Goal: Information Seeking & Learning: Learn about a topic

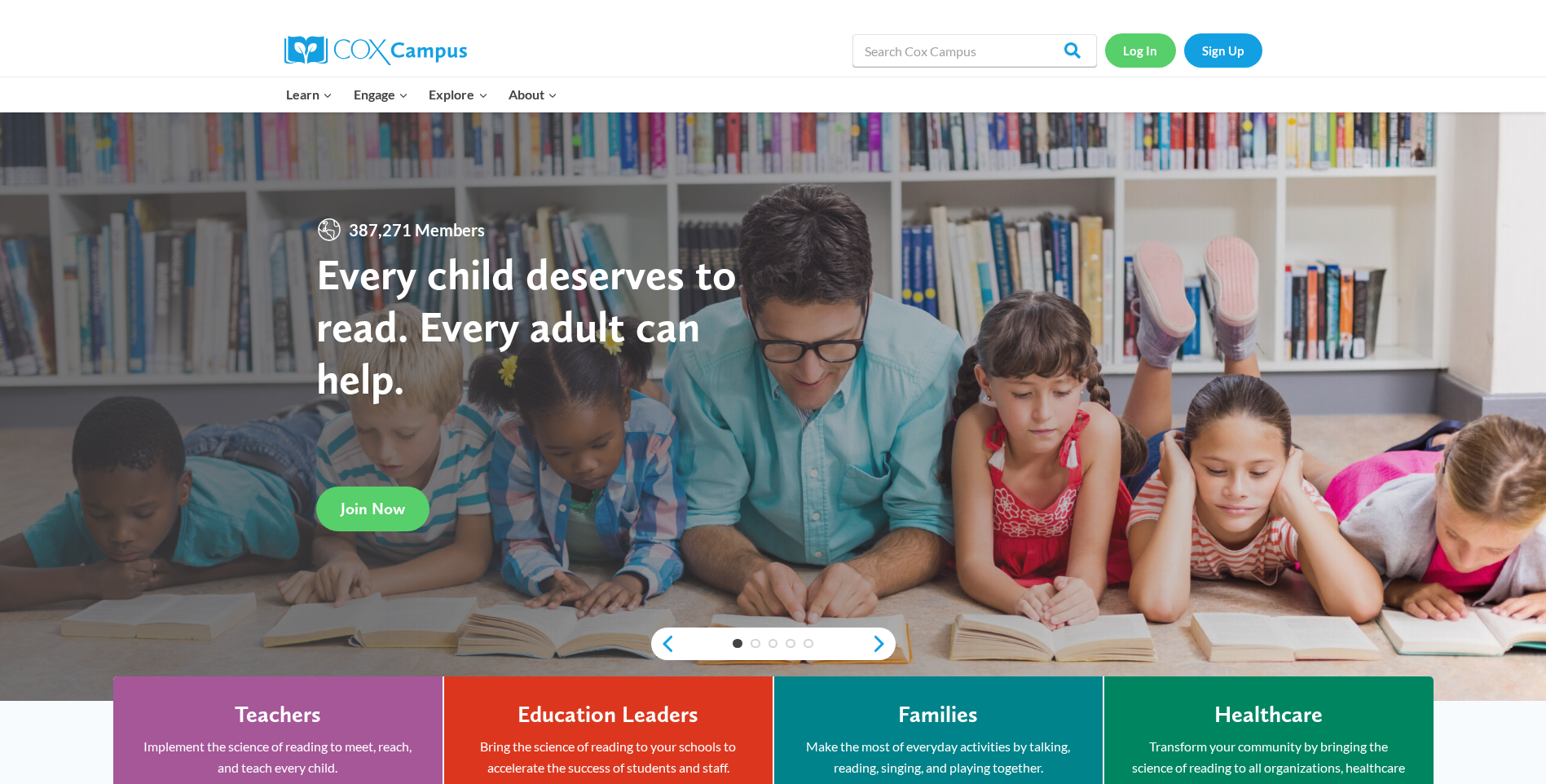
click at [1131, 53] on link "Log In" at bounding box center [1141, 51] width 71 height 34
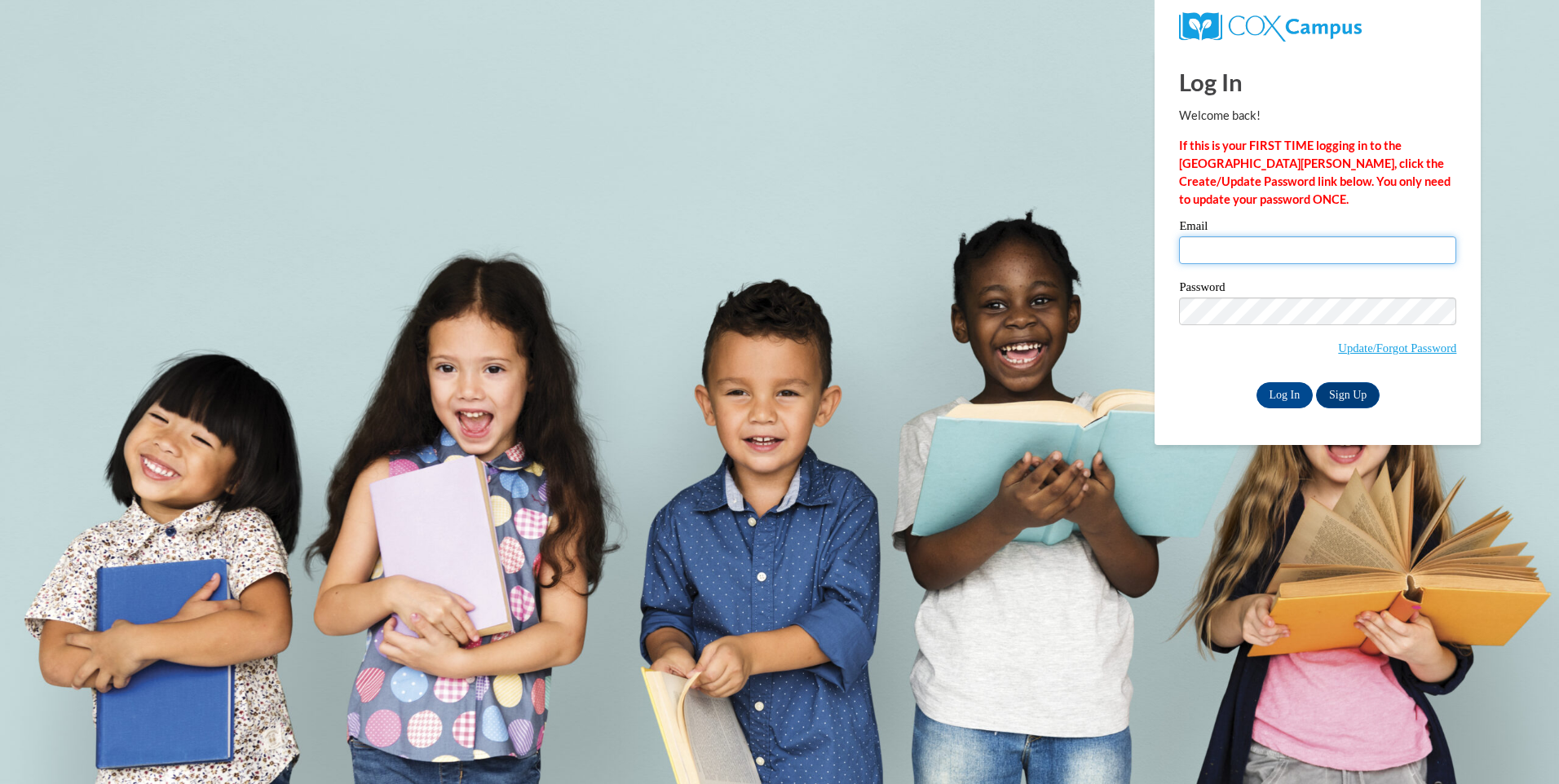
click at [1227, 249] on input "Email" at bounding box center [1318, 250] width 277 height 28
click at [923, 211] on body "Log In Welcome back! If this is your FIRST TIME logging in to the NEW Cox Campu…" at bounding box center [779, 392] width 1559 height 784
click at [1357, 391] on link "Sign Up" at bounding box center [1348, 395] width 64 height 26
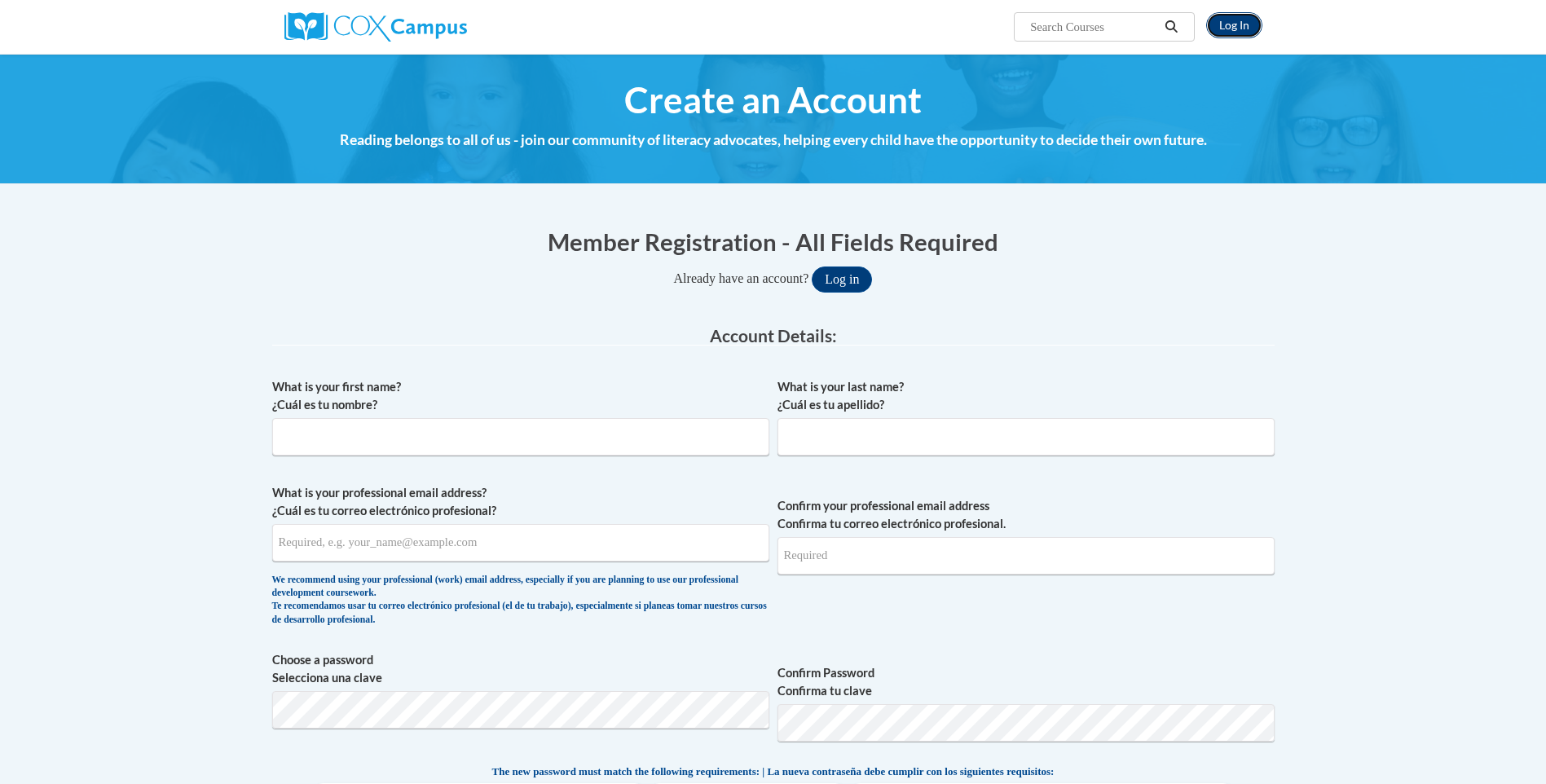
click at [1246, 27] on link "Log In" at bounding box center [1234, 25] width 56 height 26
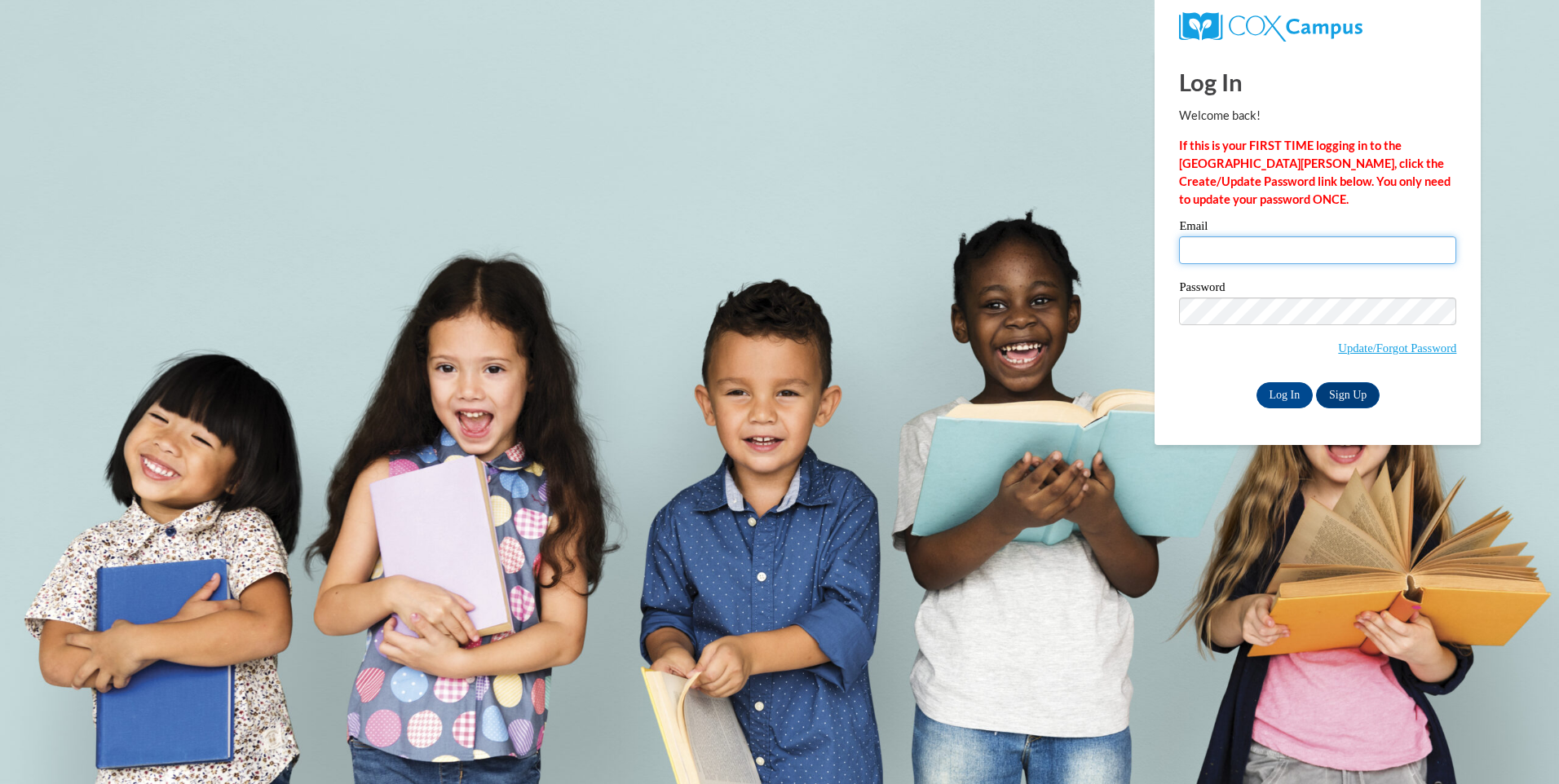
click at [1258, 254] on input "Email" at bounding box center [1318, 250] width 277 height 28
type input "[EMAIL_ADDRESS][DOMAIN_NAME]"
click at [1265, 392] on input "Log In" at bounding box center [1285, 395] width 57 height 26
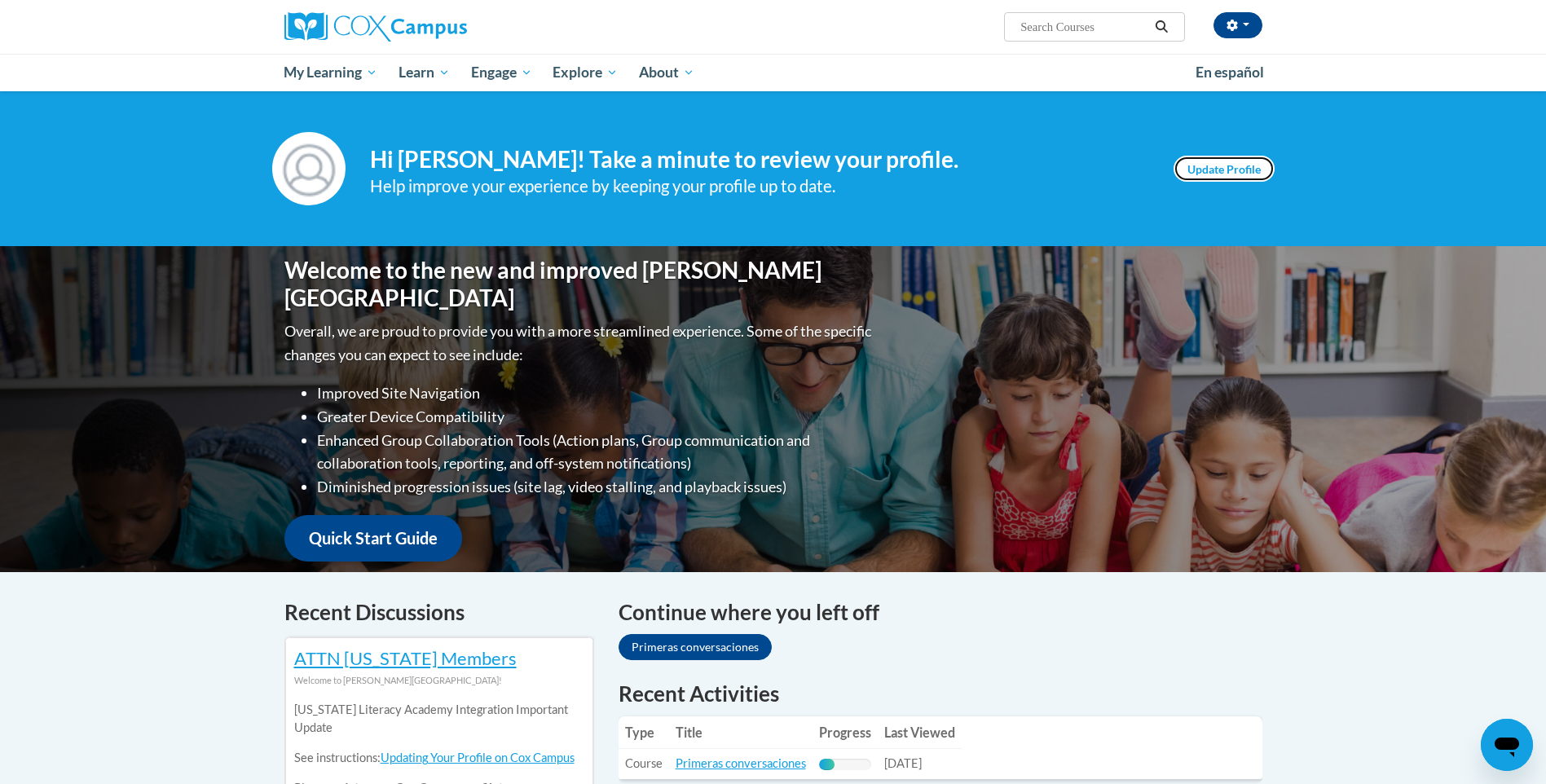
click at [1208, 161] on link "Update Profile" at bounding box center [1224, 168] width 101 height 26
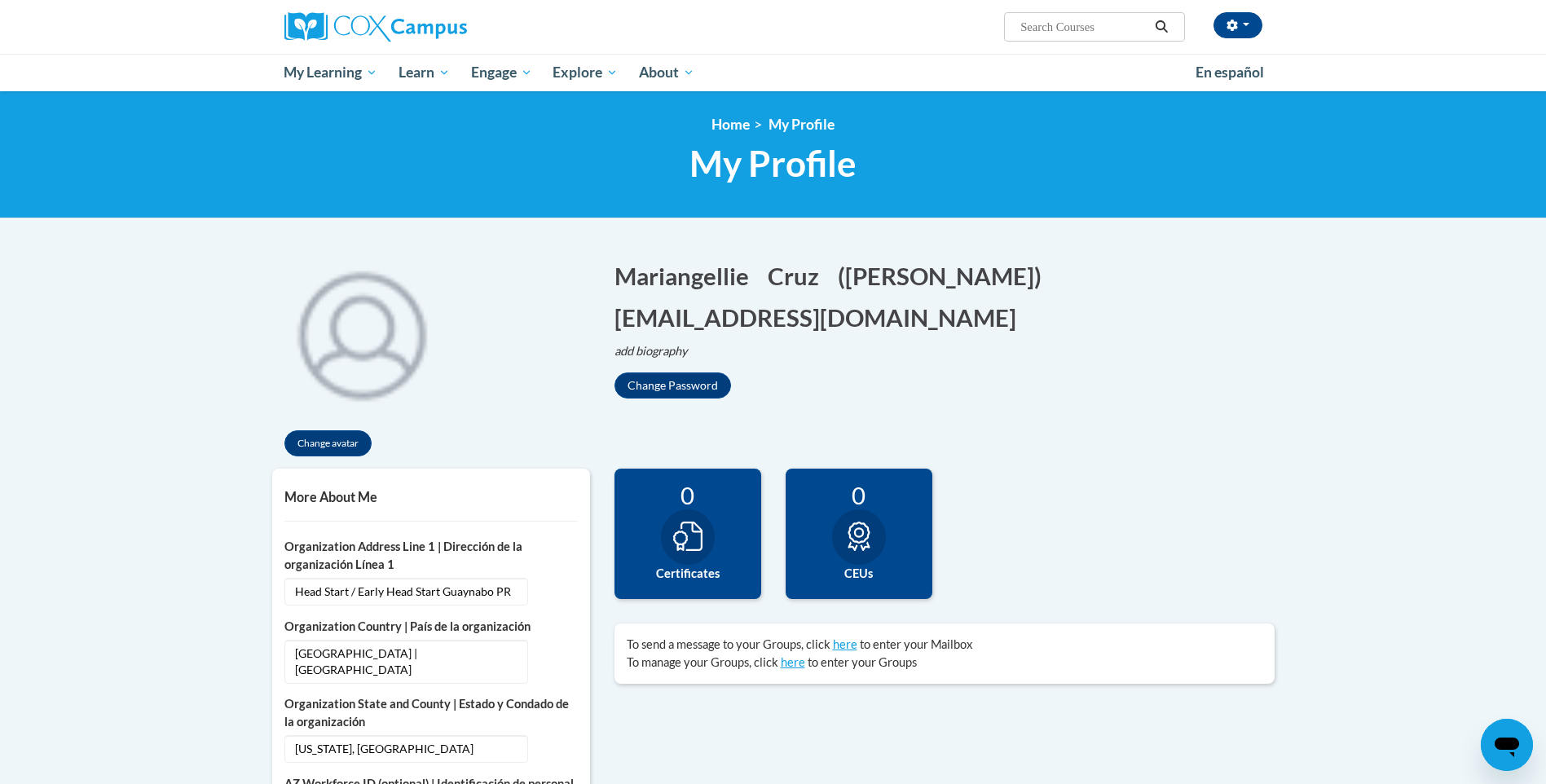
scroll to position [82, 0]
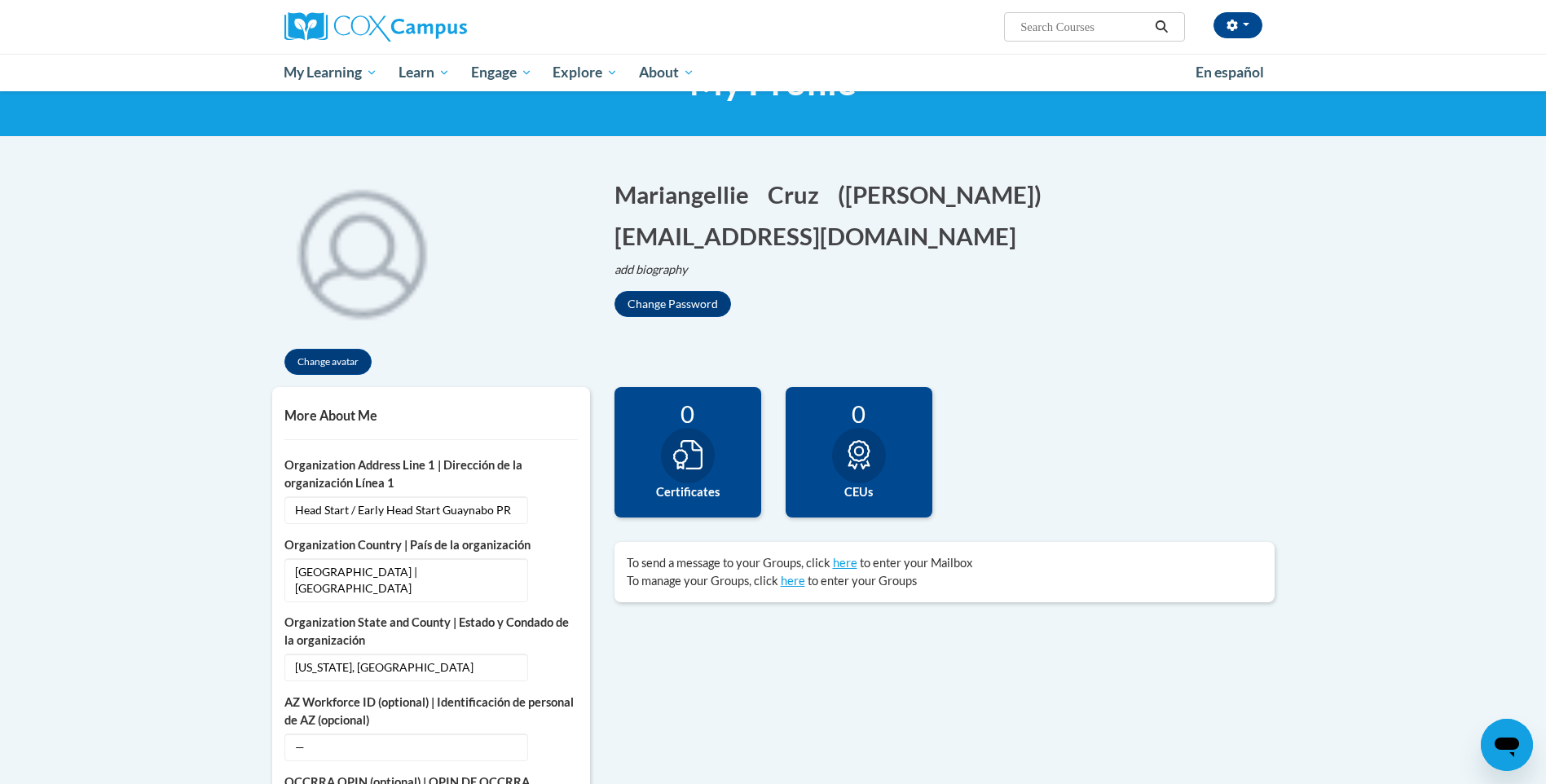
click at [357, 242] on img at bounding box center [362, 252] width 180 height 180
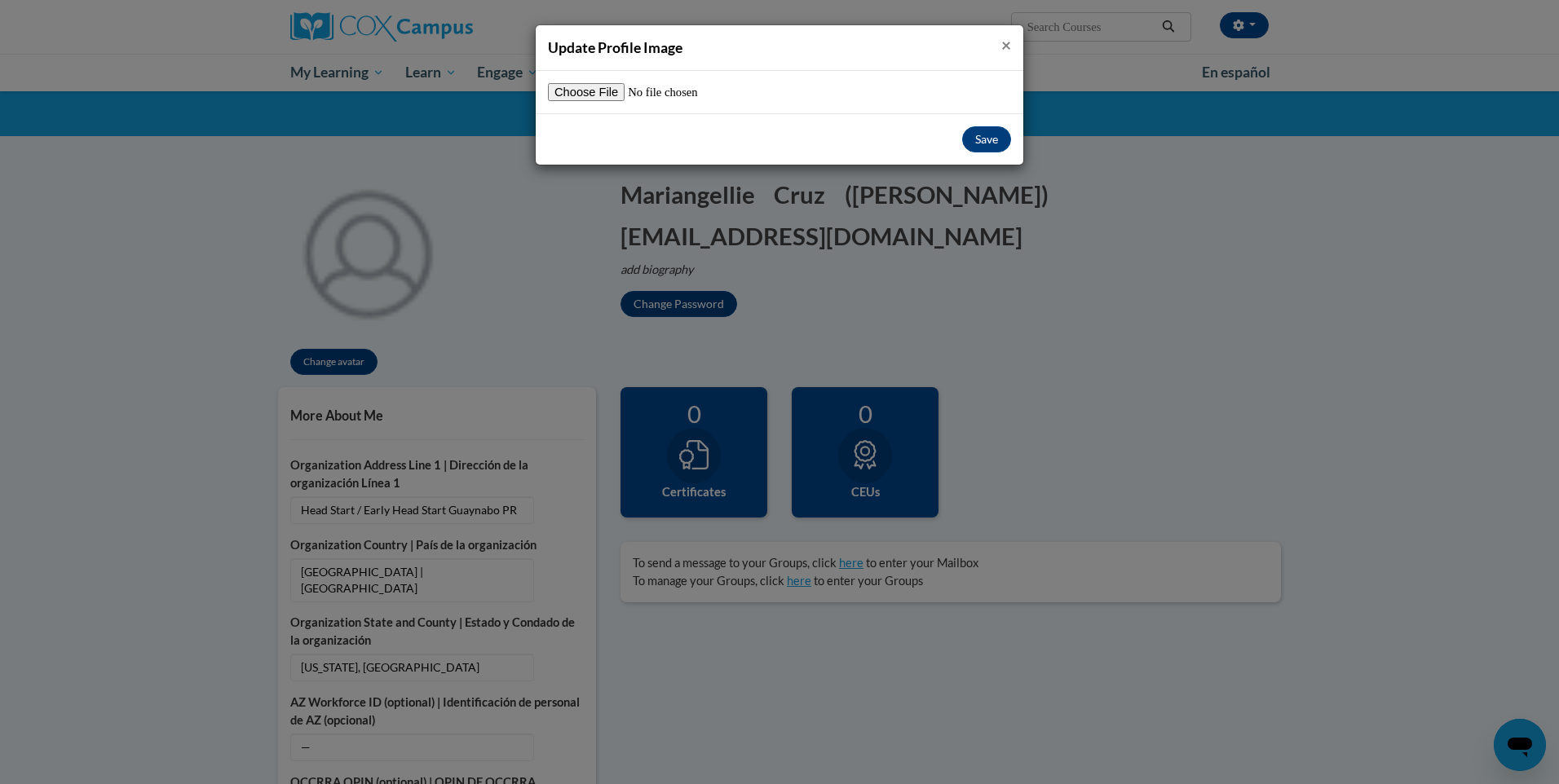
click at [1006, 45] on span "×" at bounding box center [1006, 44] width 10 height 20
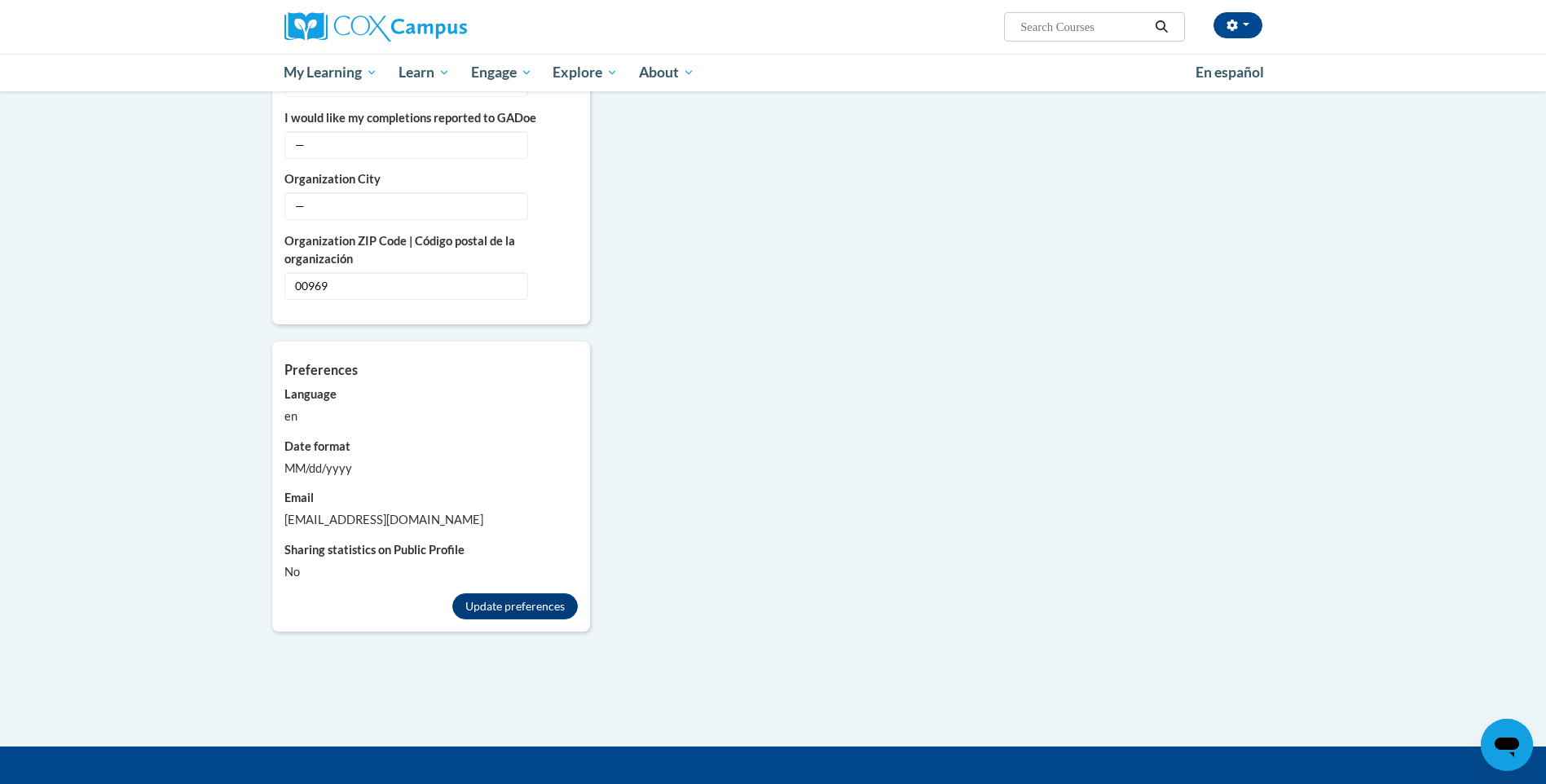
scroll to position [1222, 0]
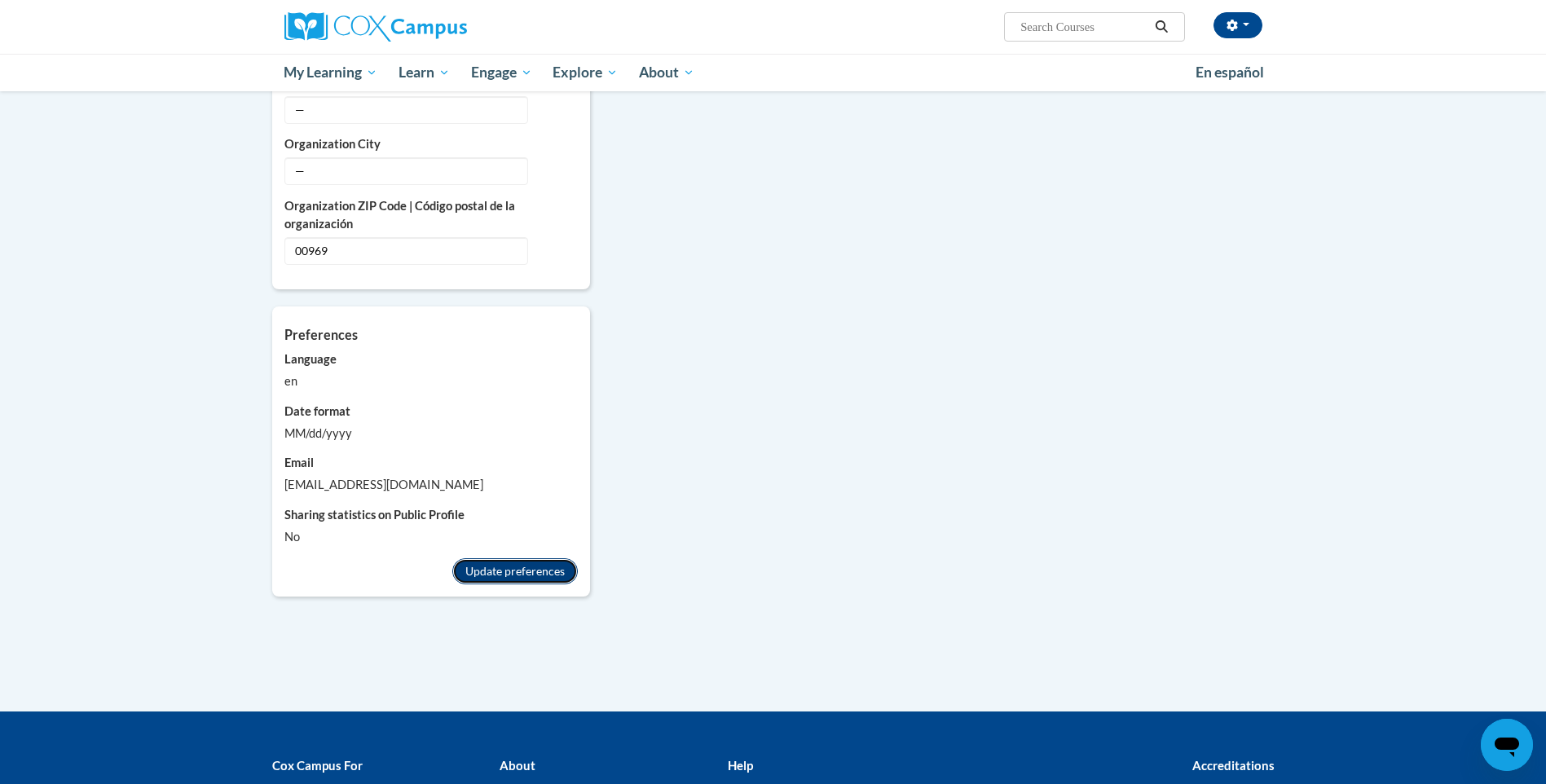
click at [485, 558] on button "Update preferences" at bounding box center [515, 571] width 125 height 26
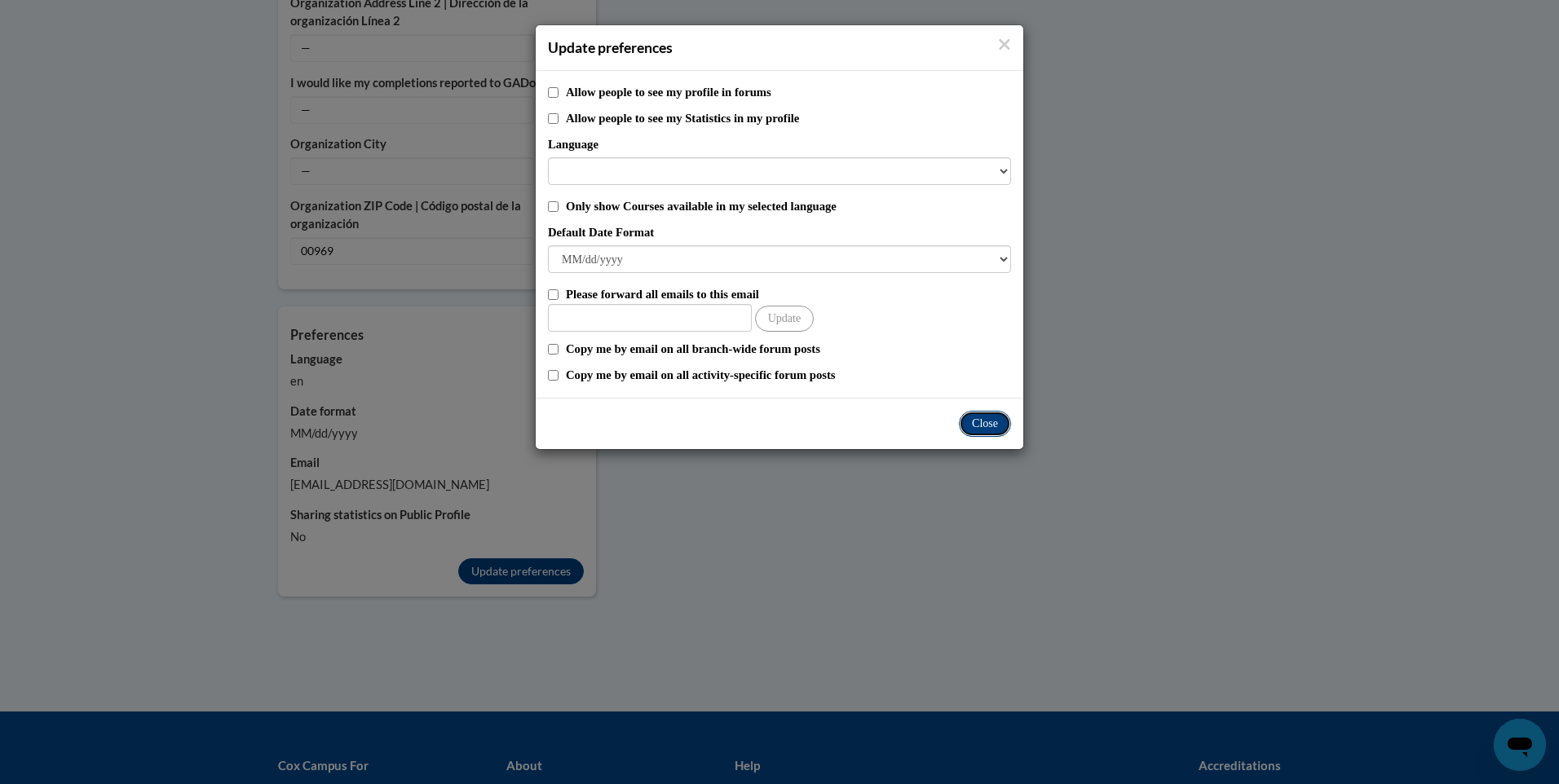
click at [987, 418] on button "Close" at bounding box center [984, 423] width 52 height 26
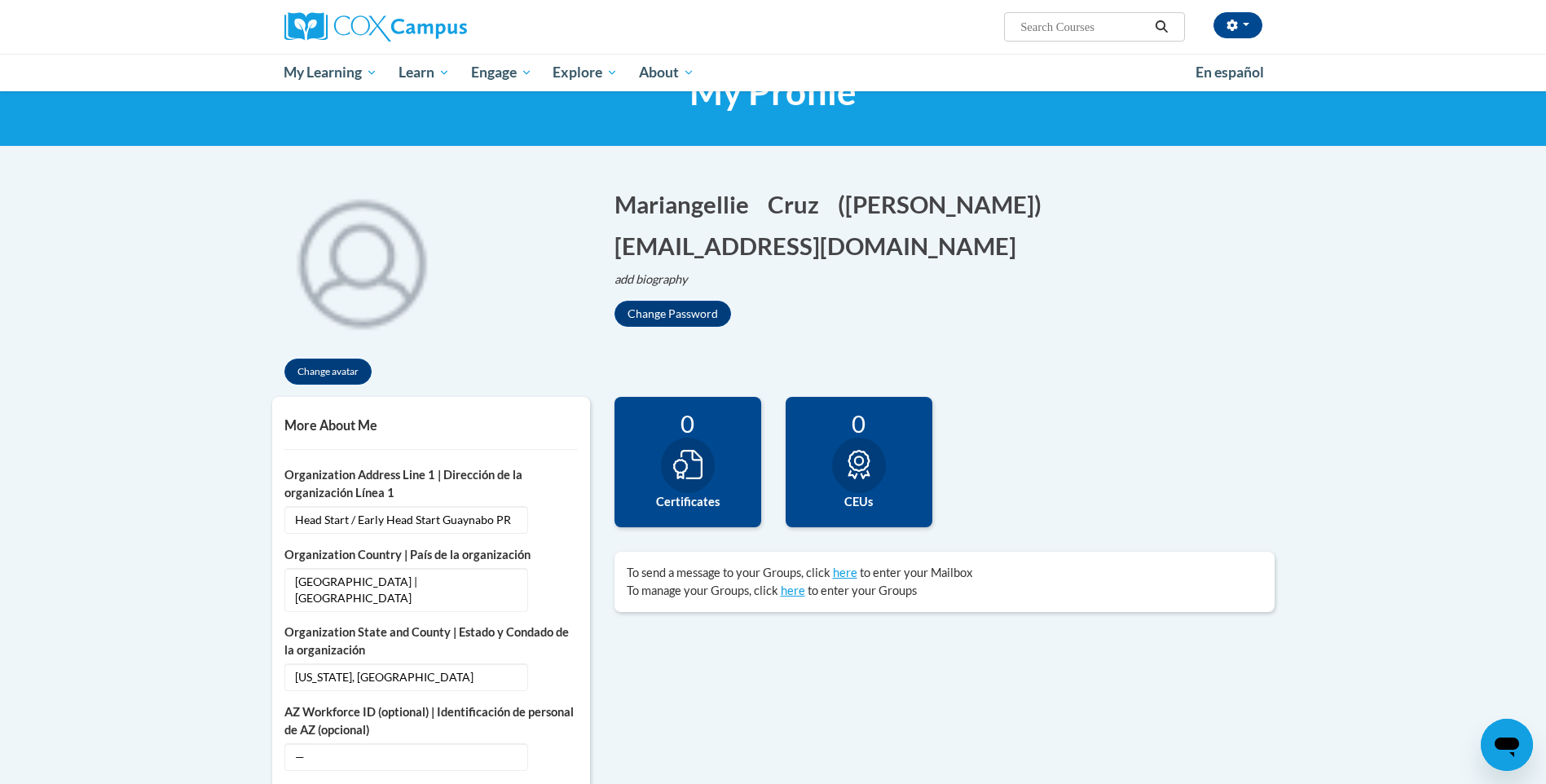
scroll to position [0, 0]
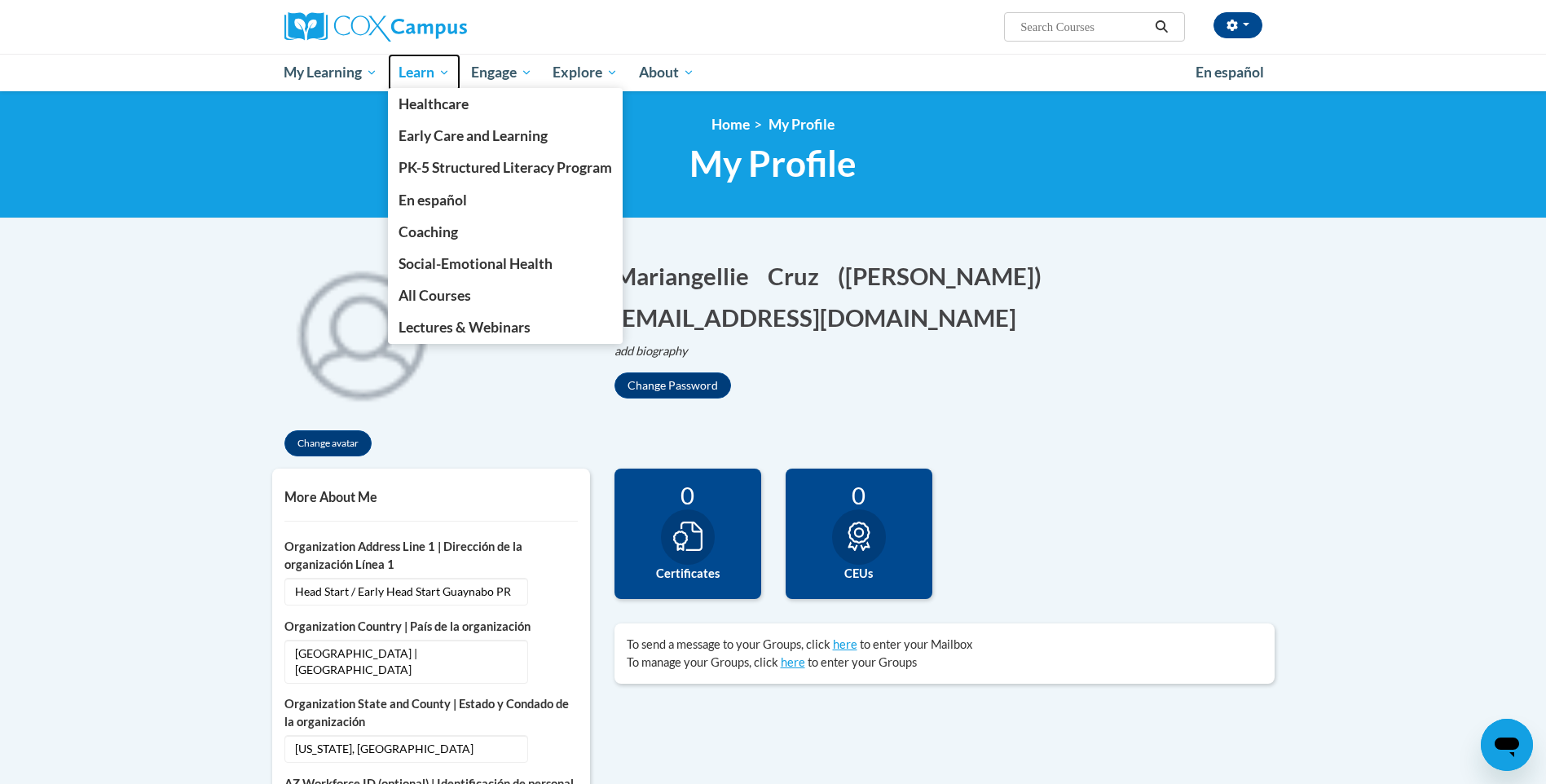
click at [431, 77] on span "Learn" at bounding box center [424, 73] width 52 height 20
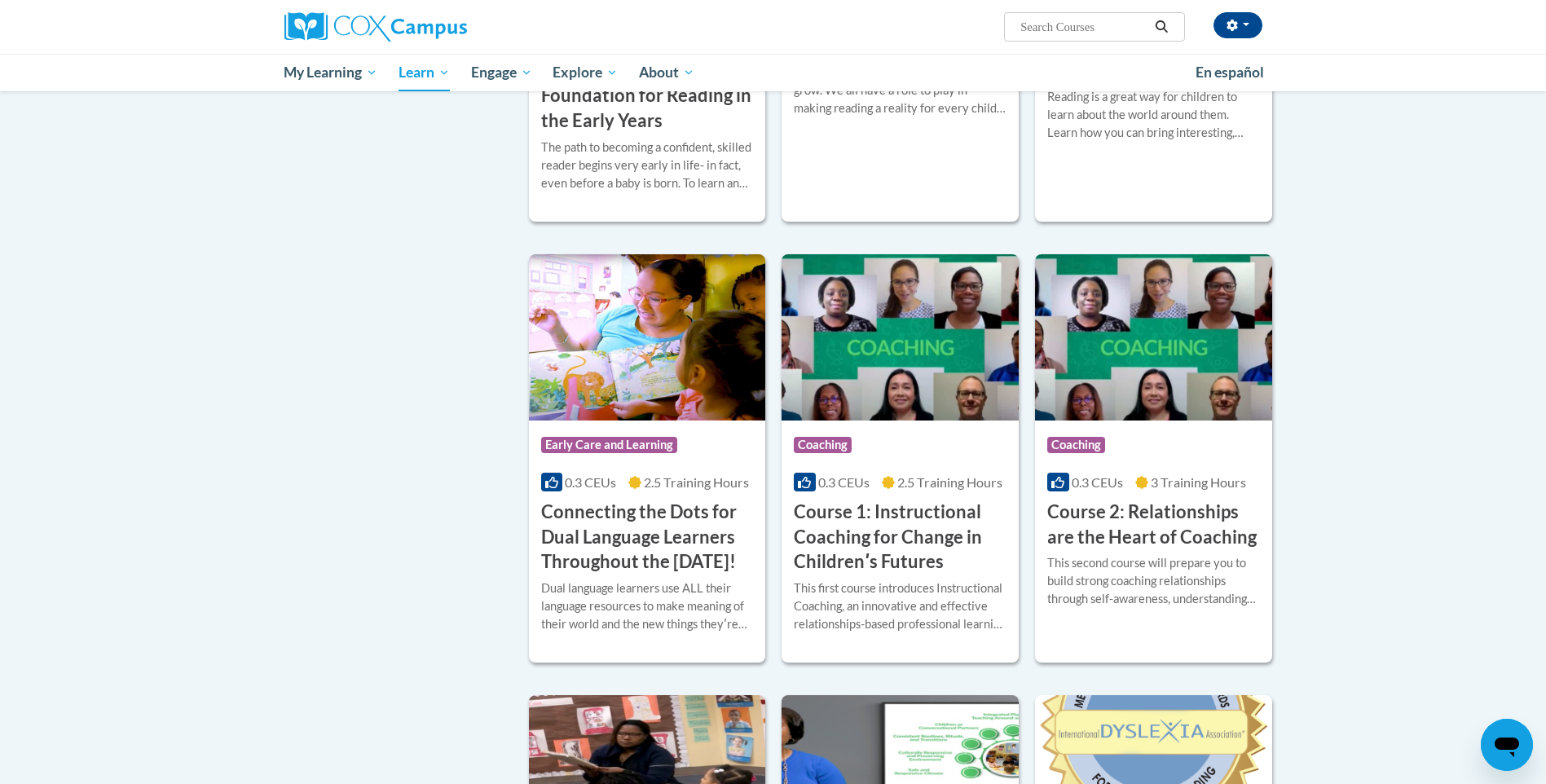
scroll to position [489, 0]
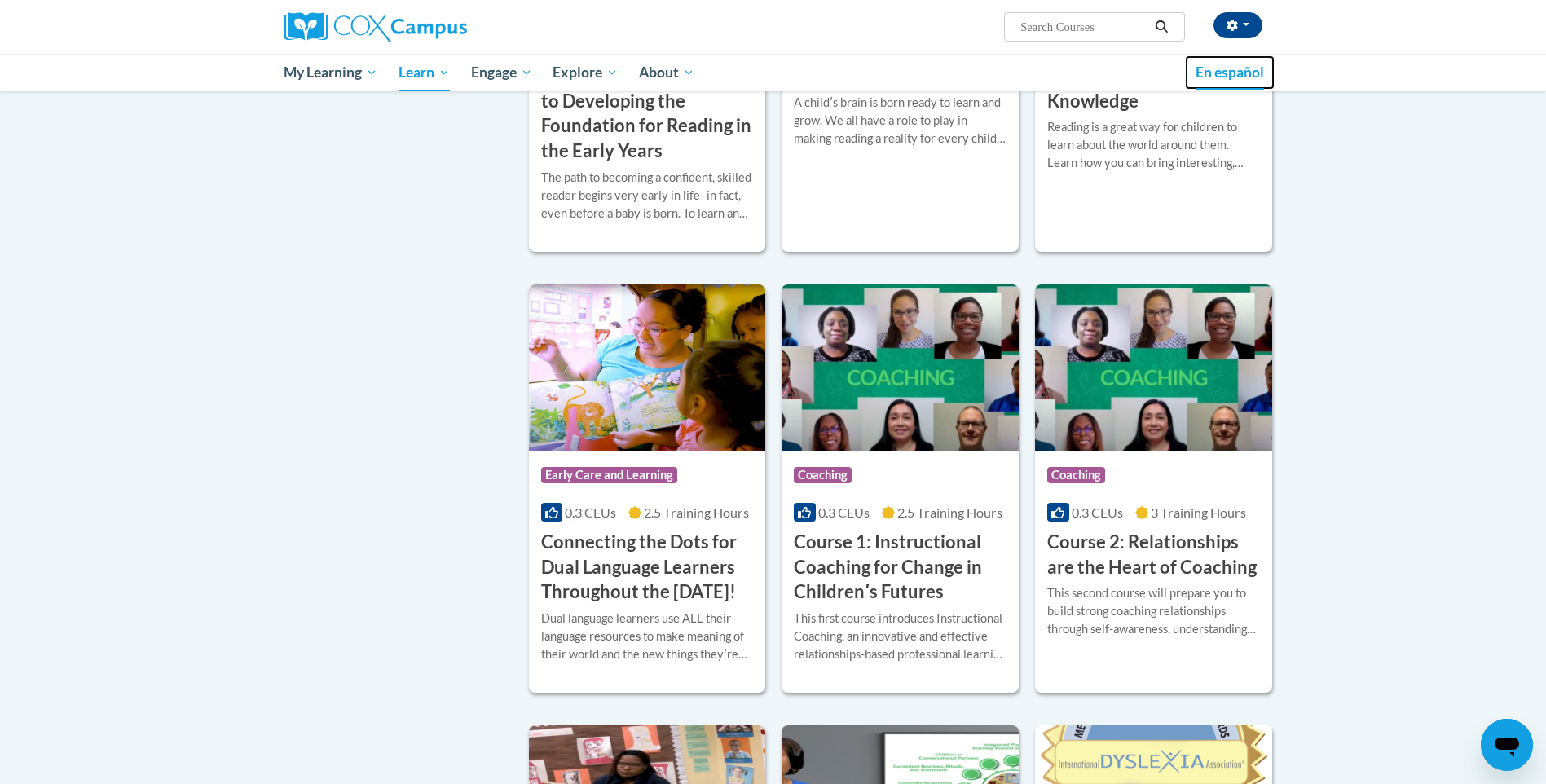
click at [1228, 68] on span "En español" at bounding box center [1230, 72] width 68 height 17
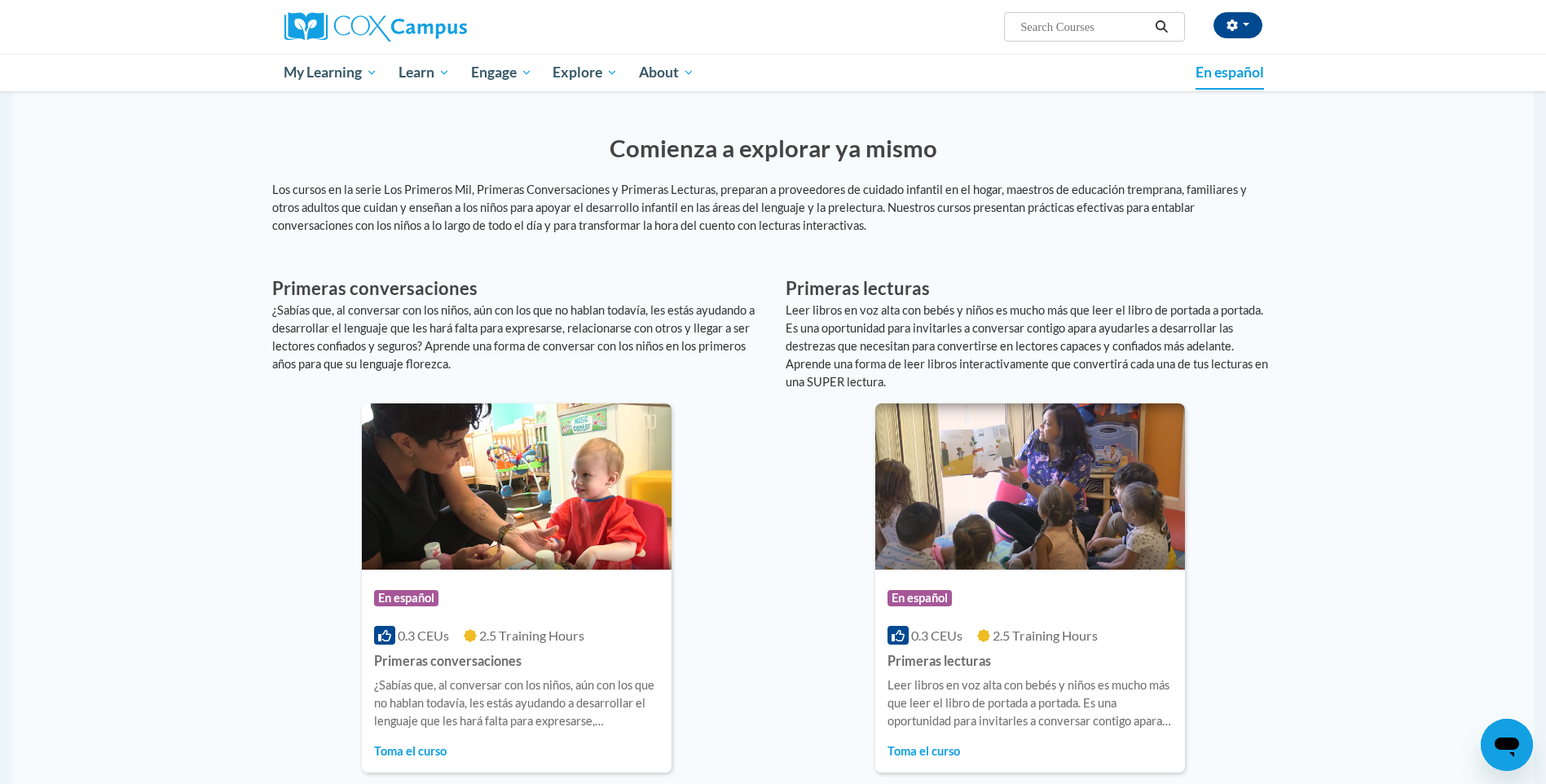
scroll to position [733, 0]
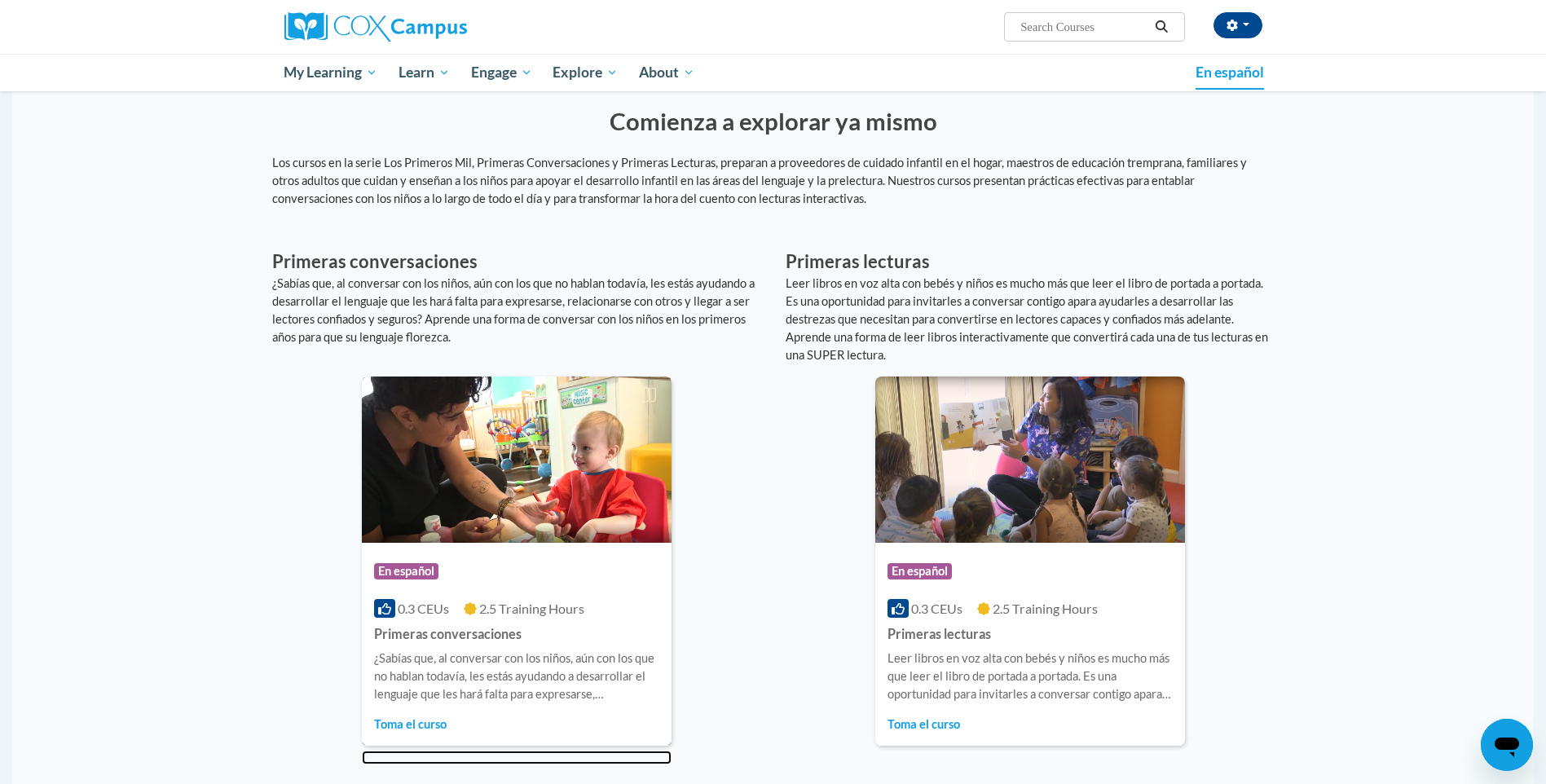
click at [454, 605] on div "0.3 CEUs 2.5 Training Hours" at bounding box center [517, 609] width 285 height 18
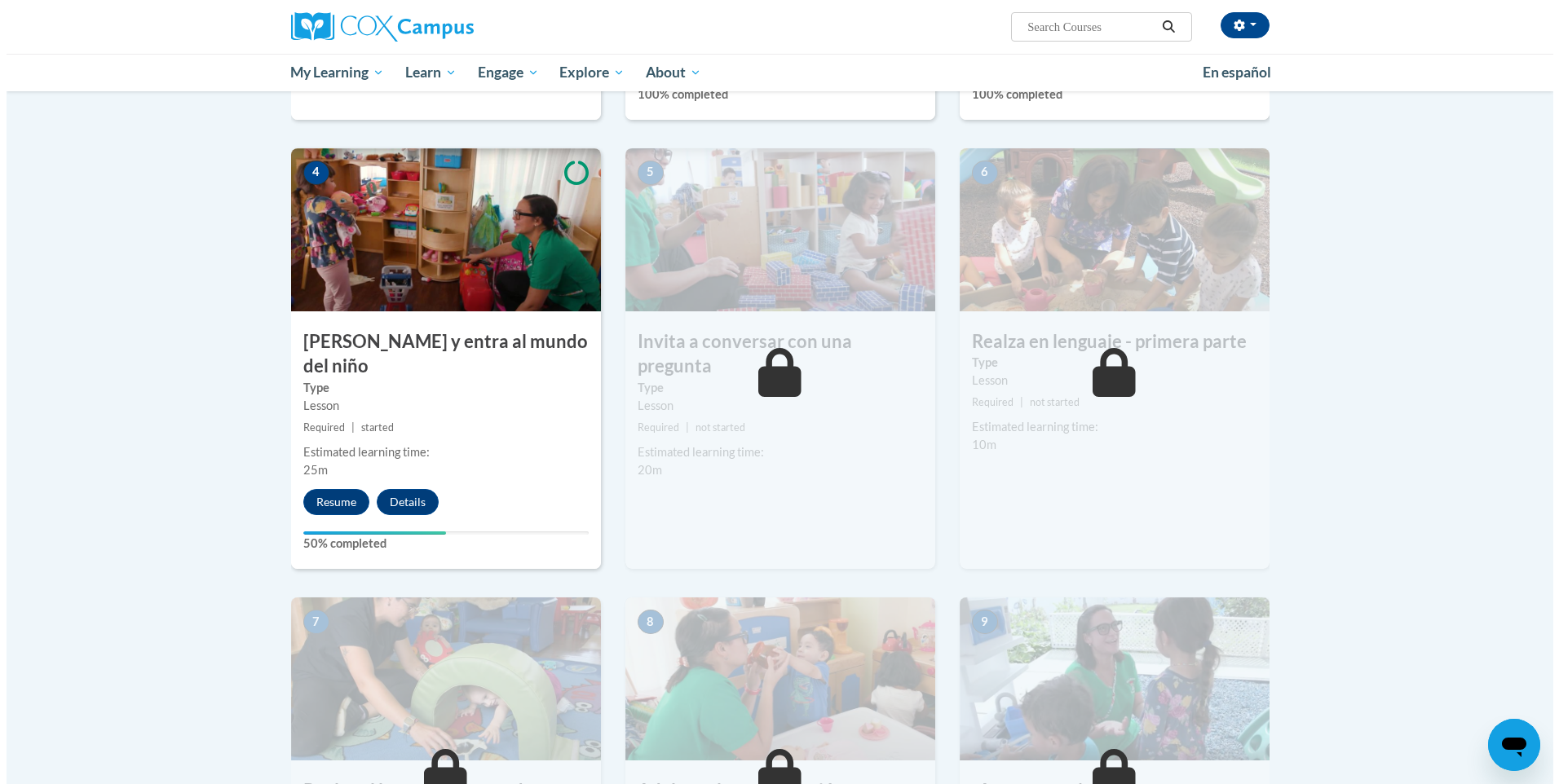
scroll to position [733, 0]
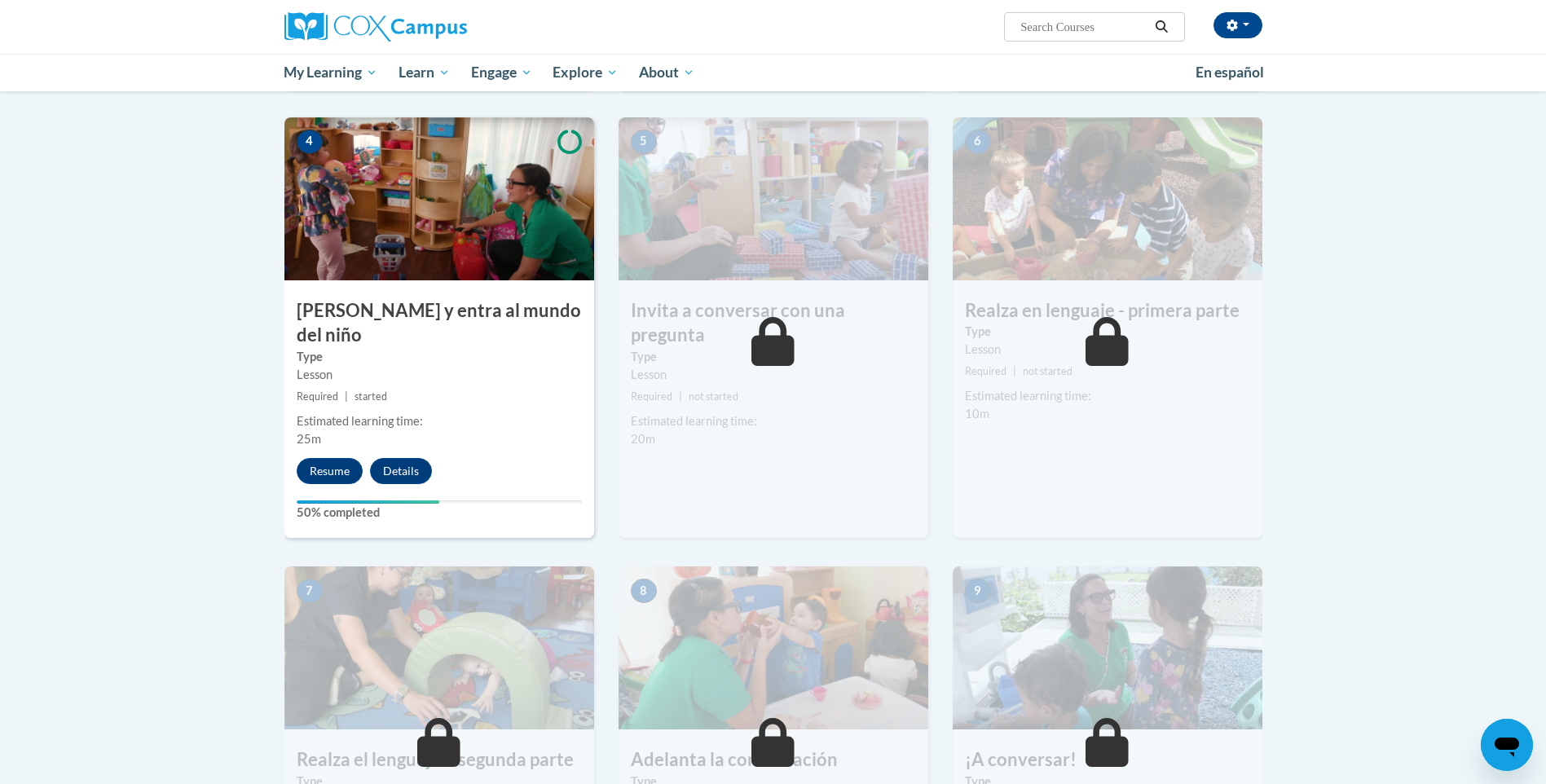
click at [380, 261] on img at bounding box center [439, 198] width 309 height 163
click at [337, 458] on button "Resume" at bounding box center [330, 470] width 66 height 26
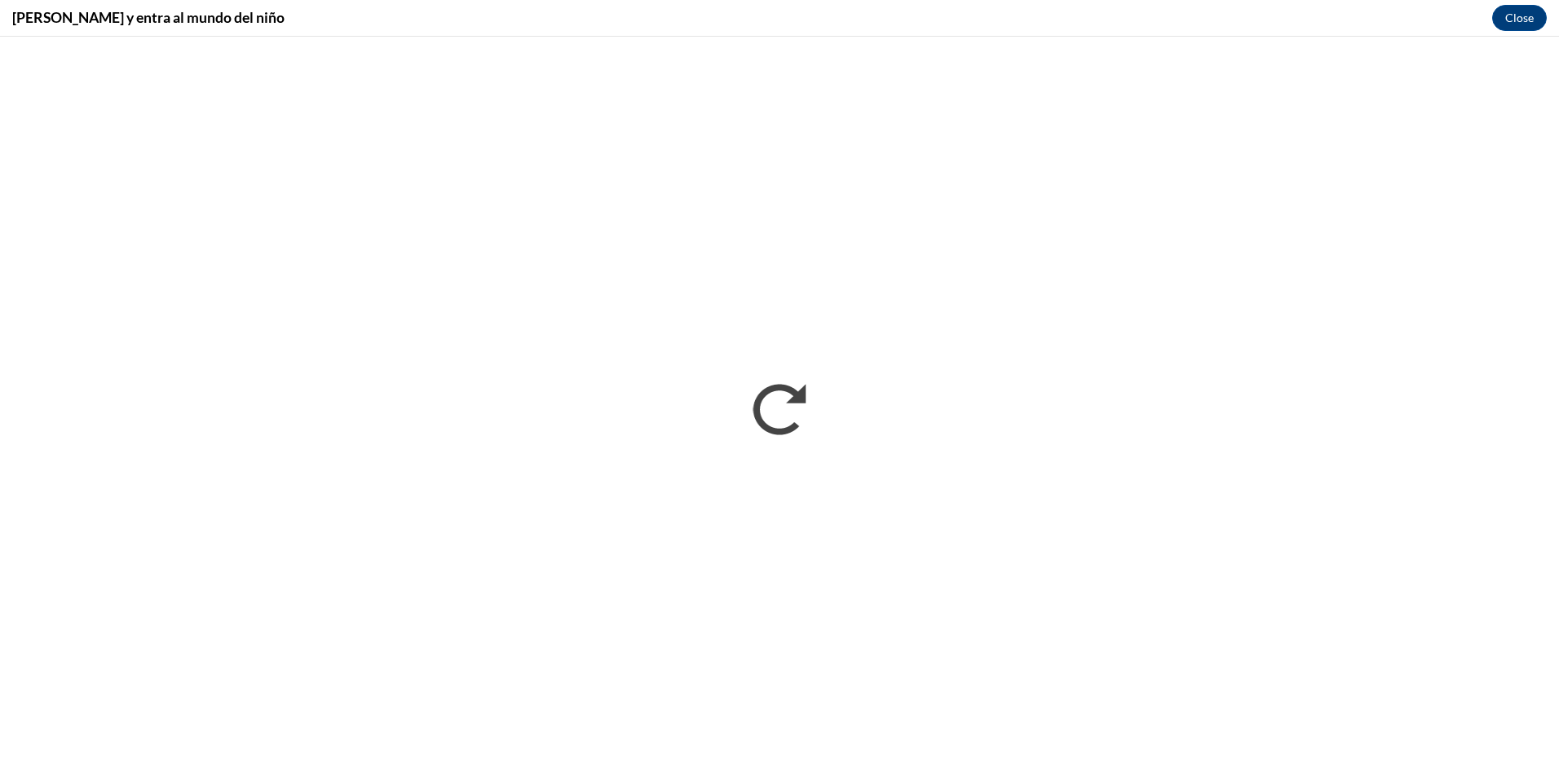
scroll to position [0, 0]
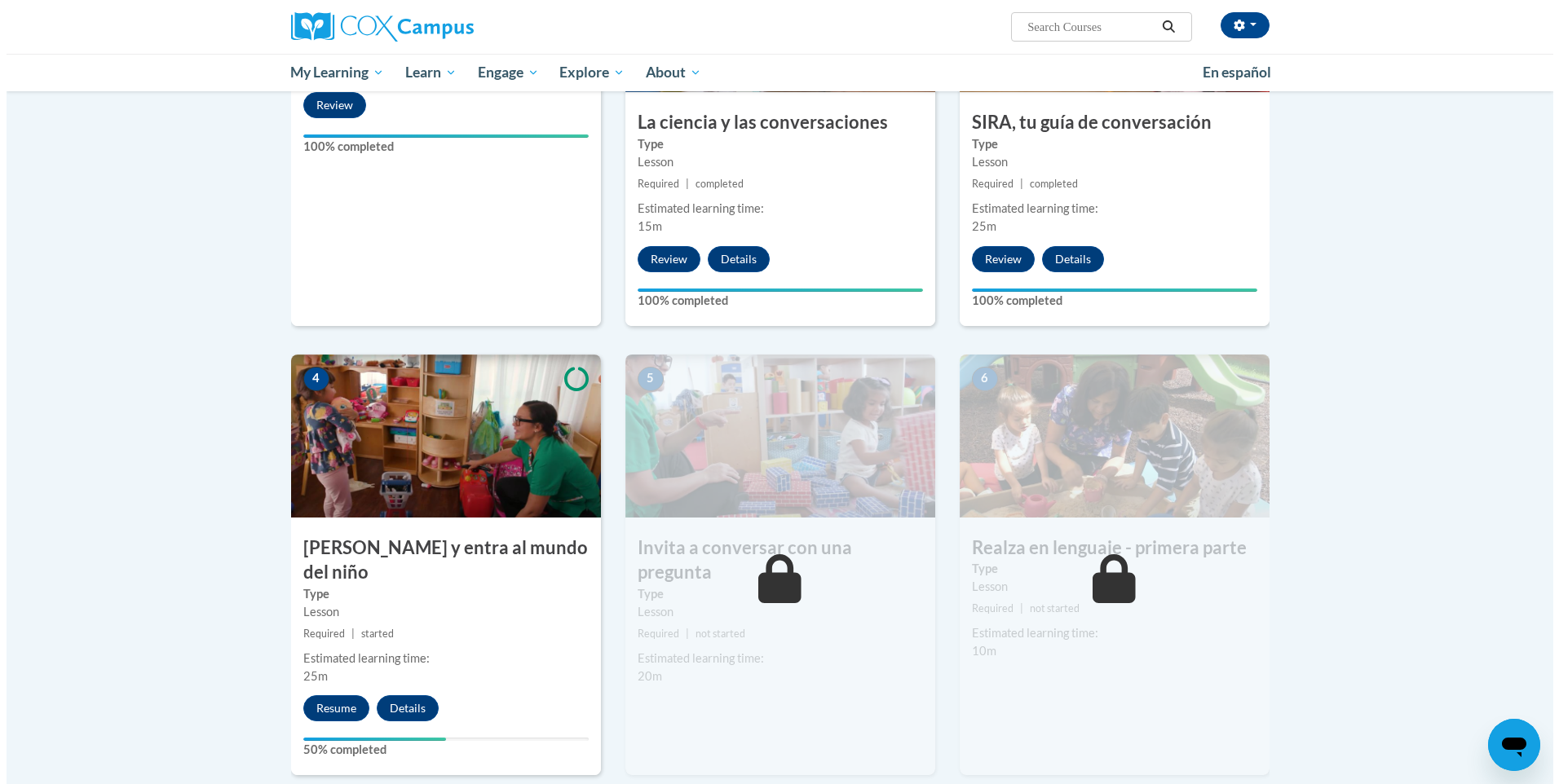
scroll to position [652, 0]
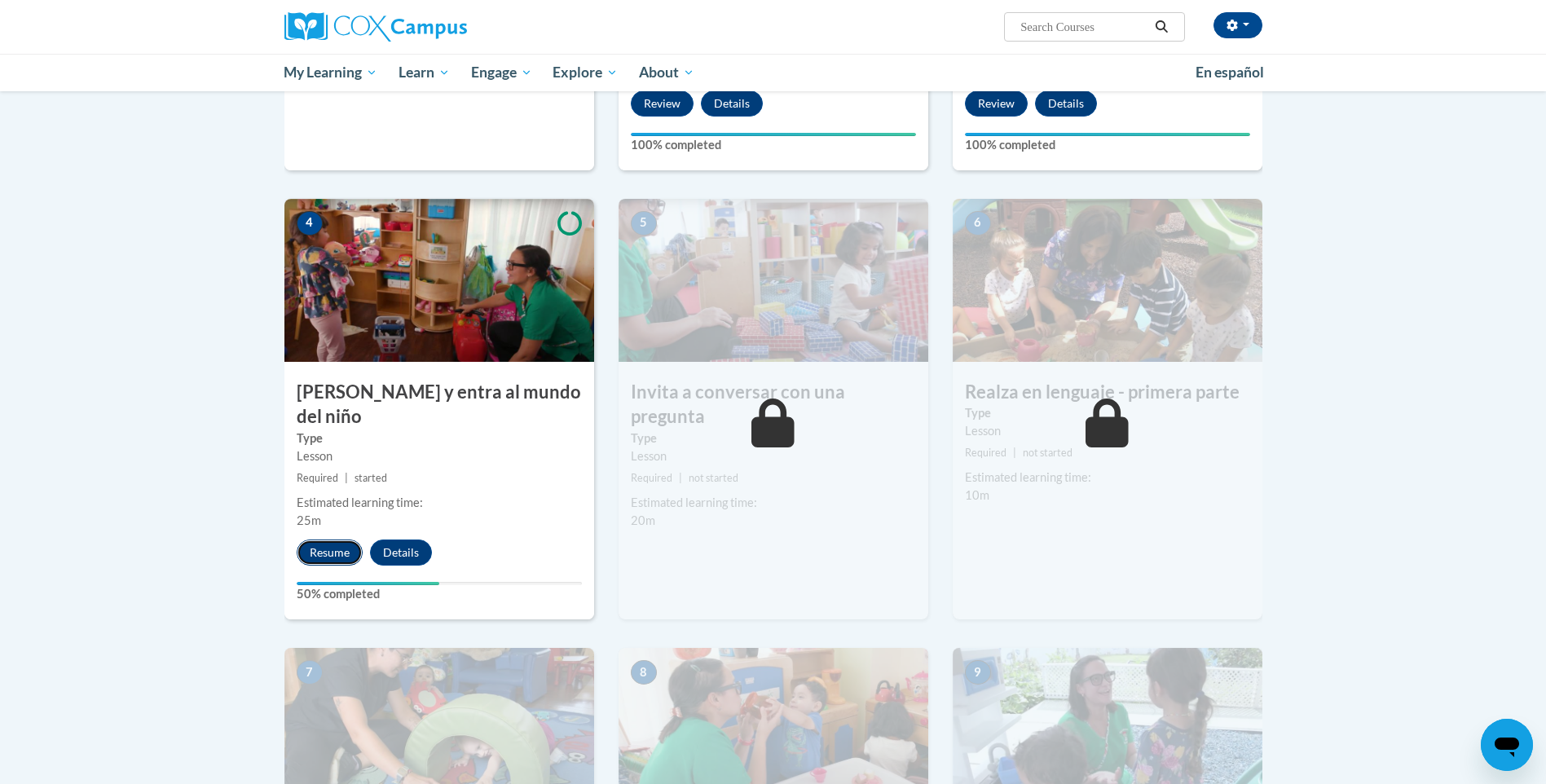
click at [324, 540] on button "Resume" at bounding box center [330, 552] width 66 height 26
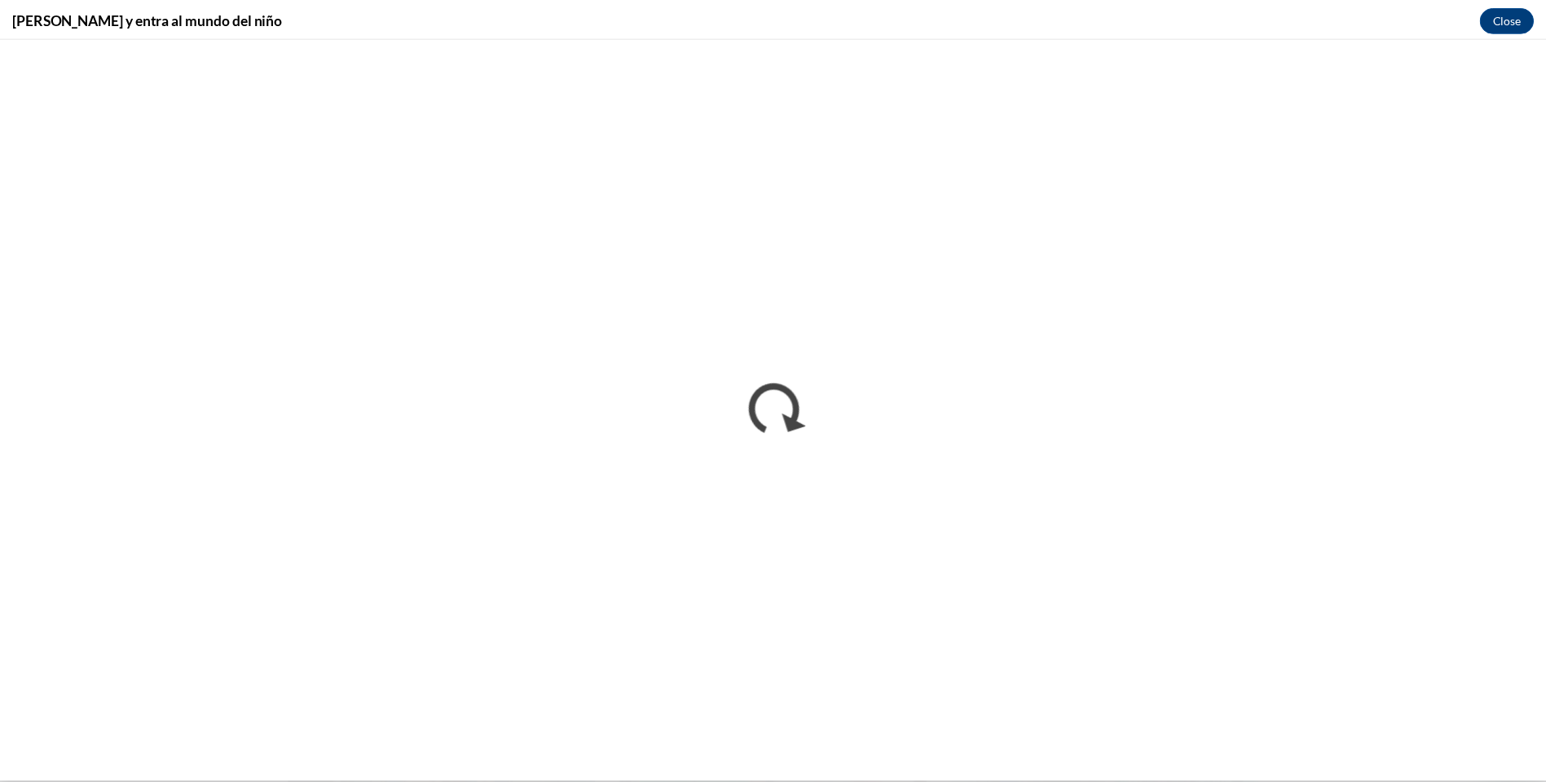
scroll to position [0, 0]
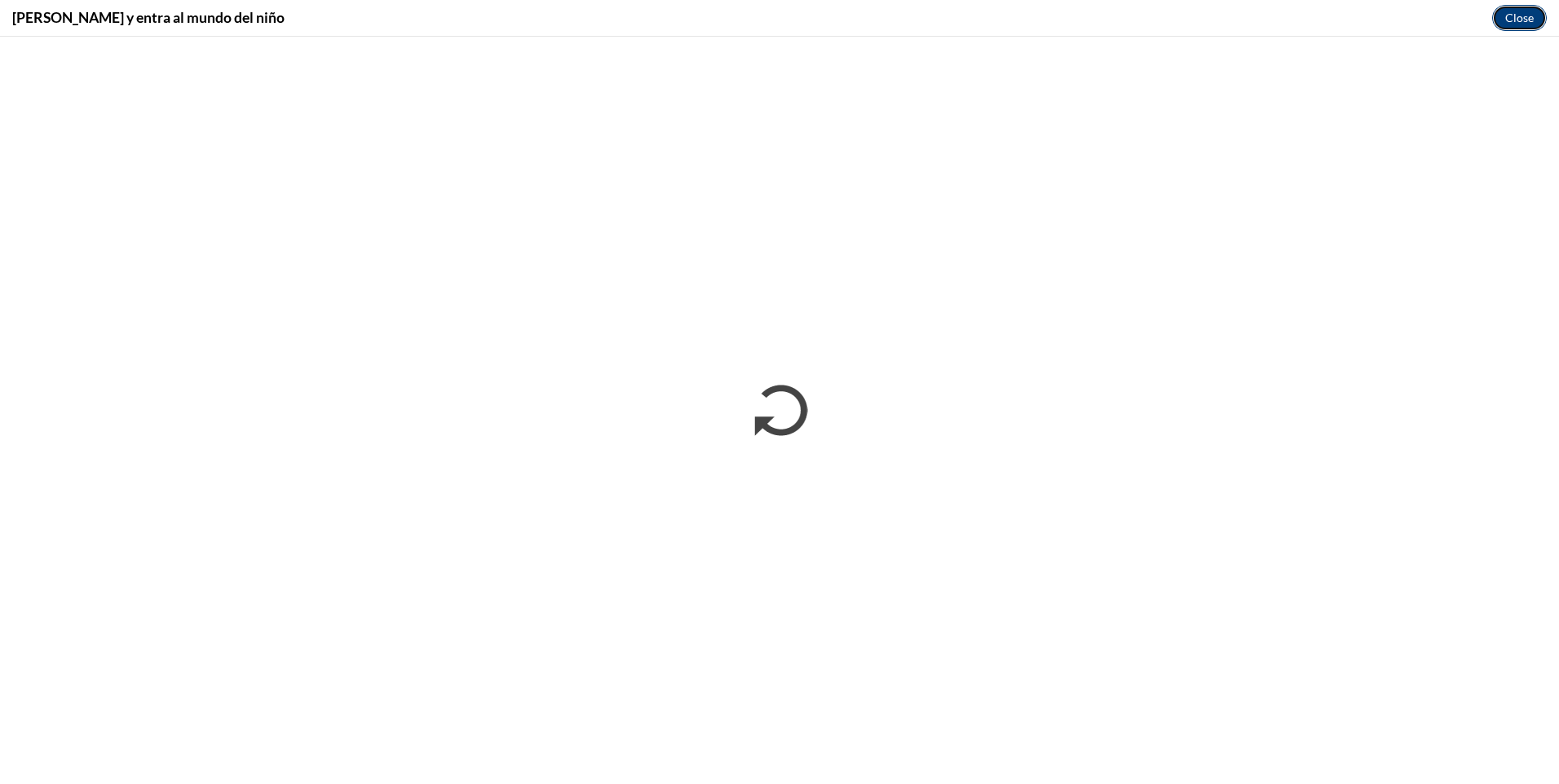
click at [1517, 23] on button "Close" at bounding box center [1519, 18] width 54 height 26
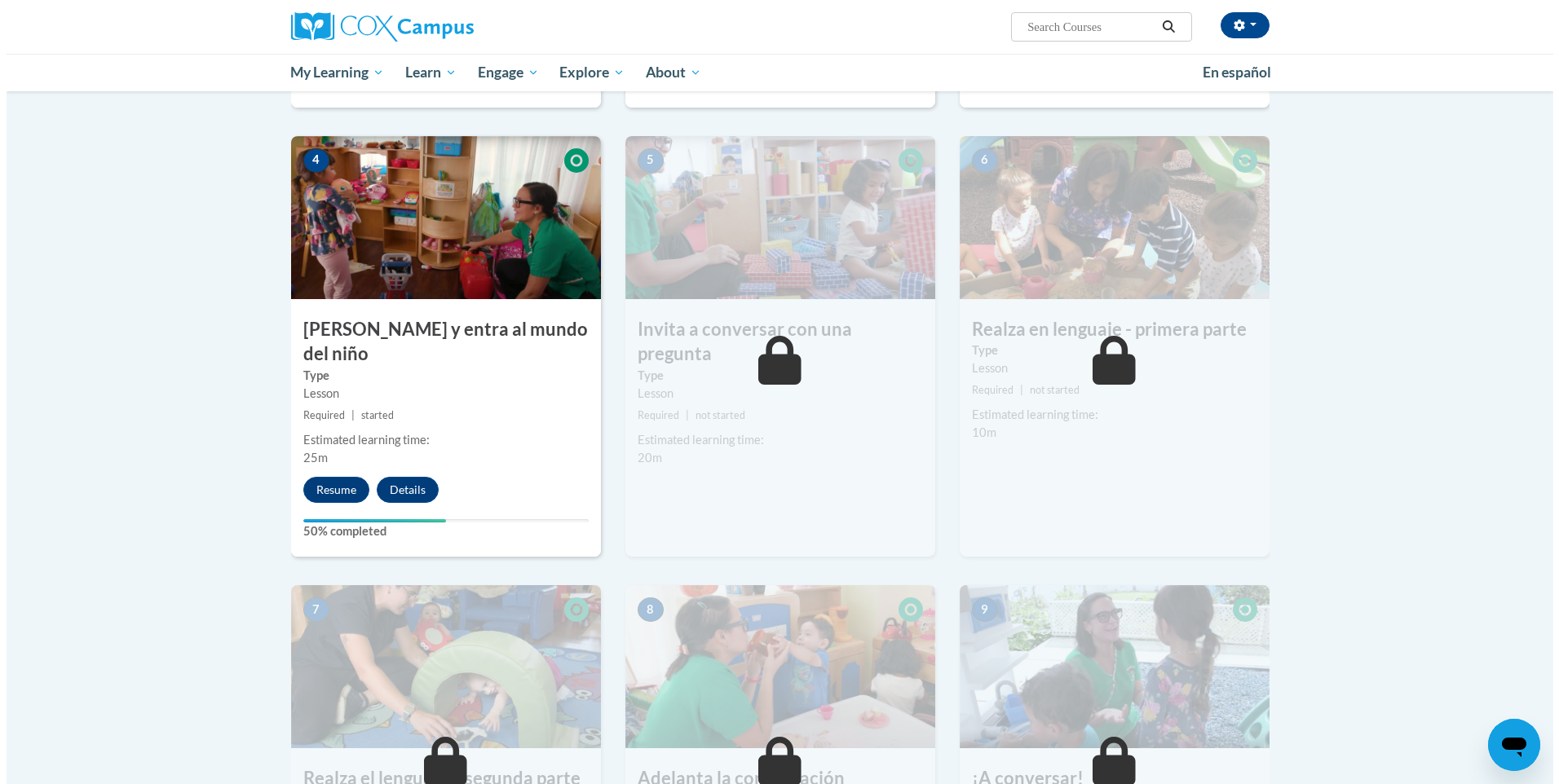
scroll to position [716, 0]
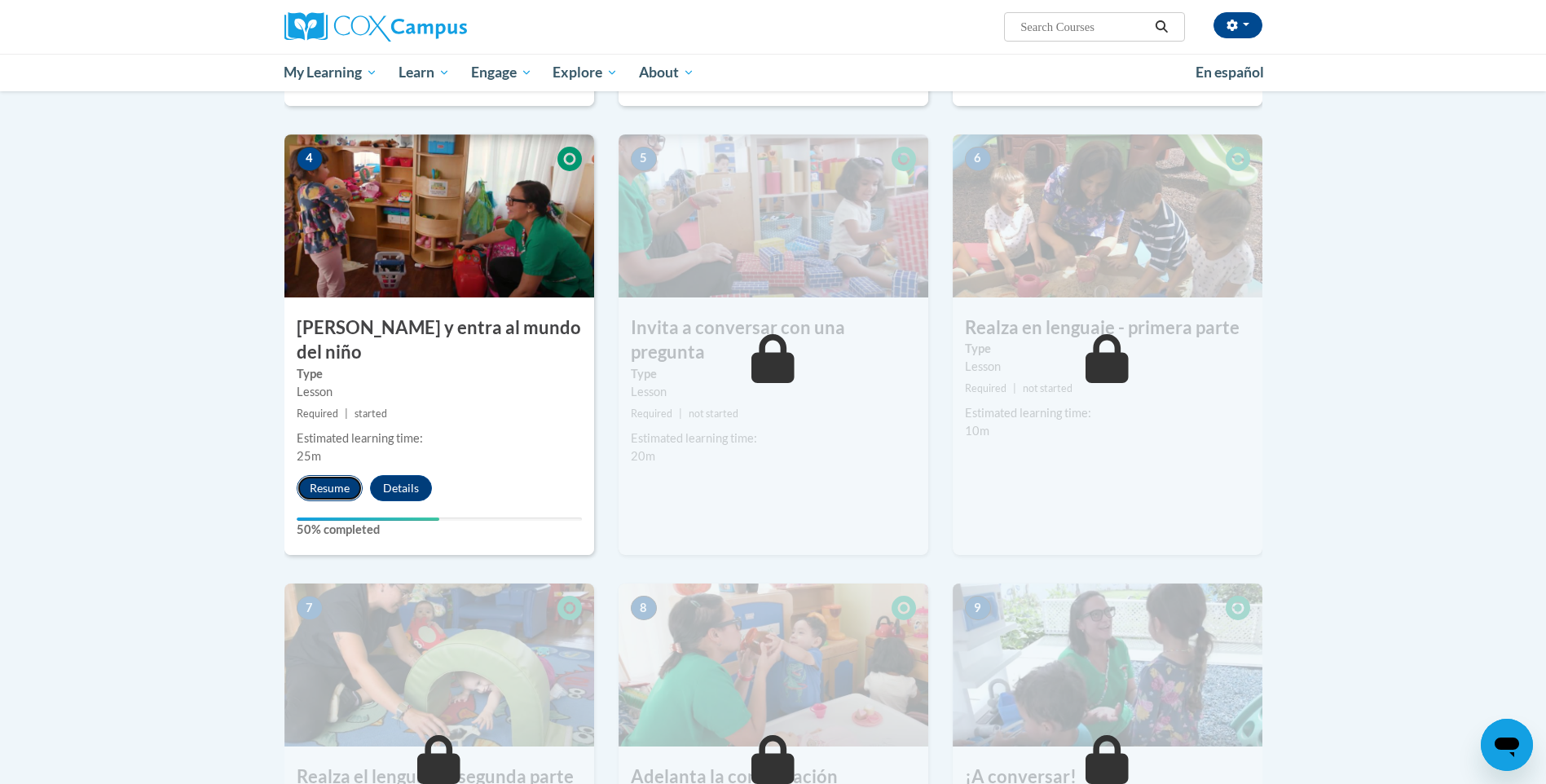
click at [338, 475] on button "Resume" at bounding box center [330, 487] width 66 height 26
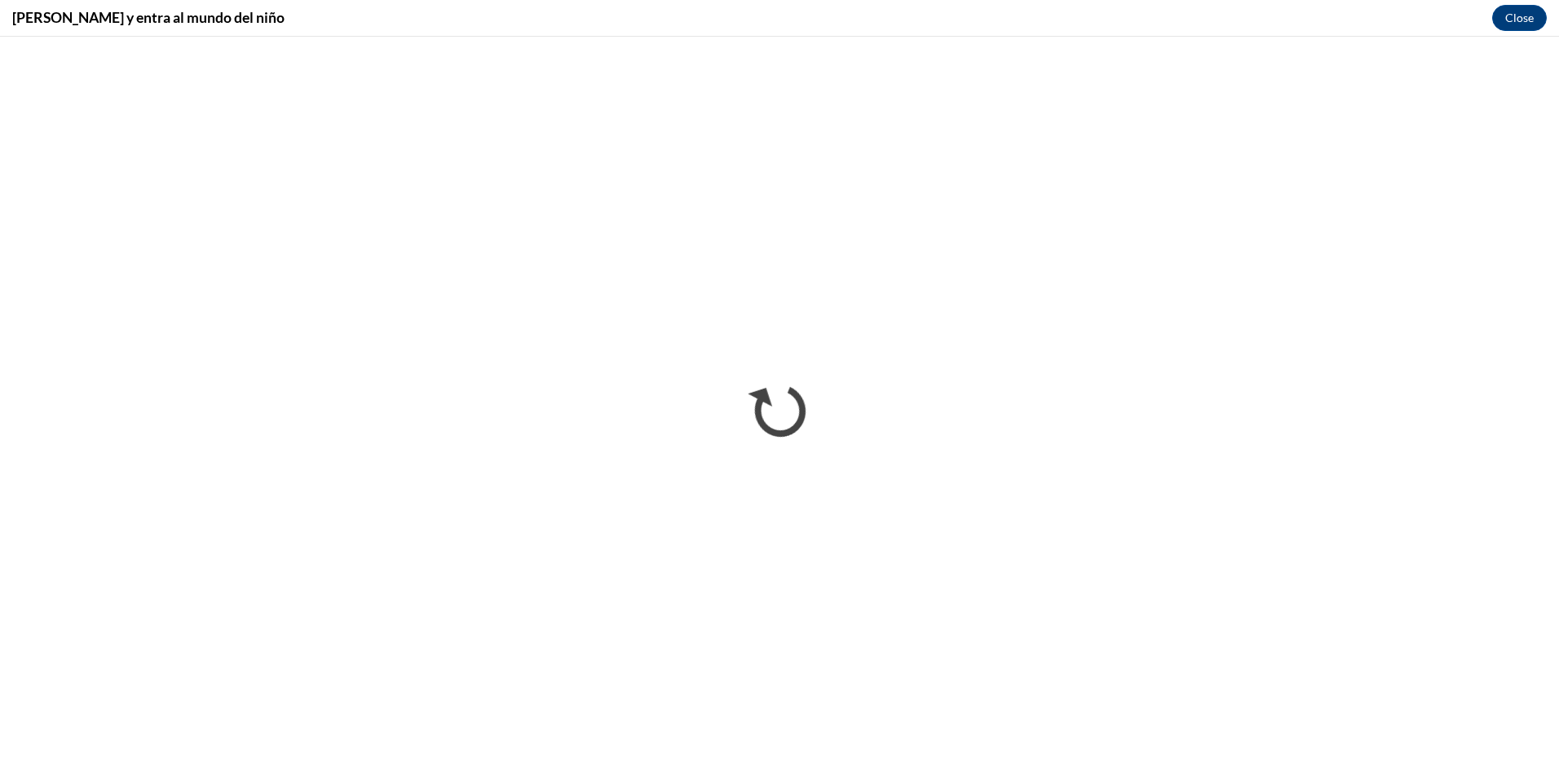
scroll to position [0, 0]
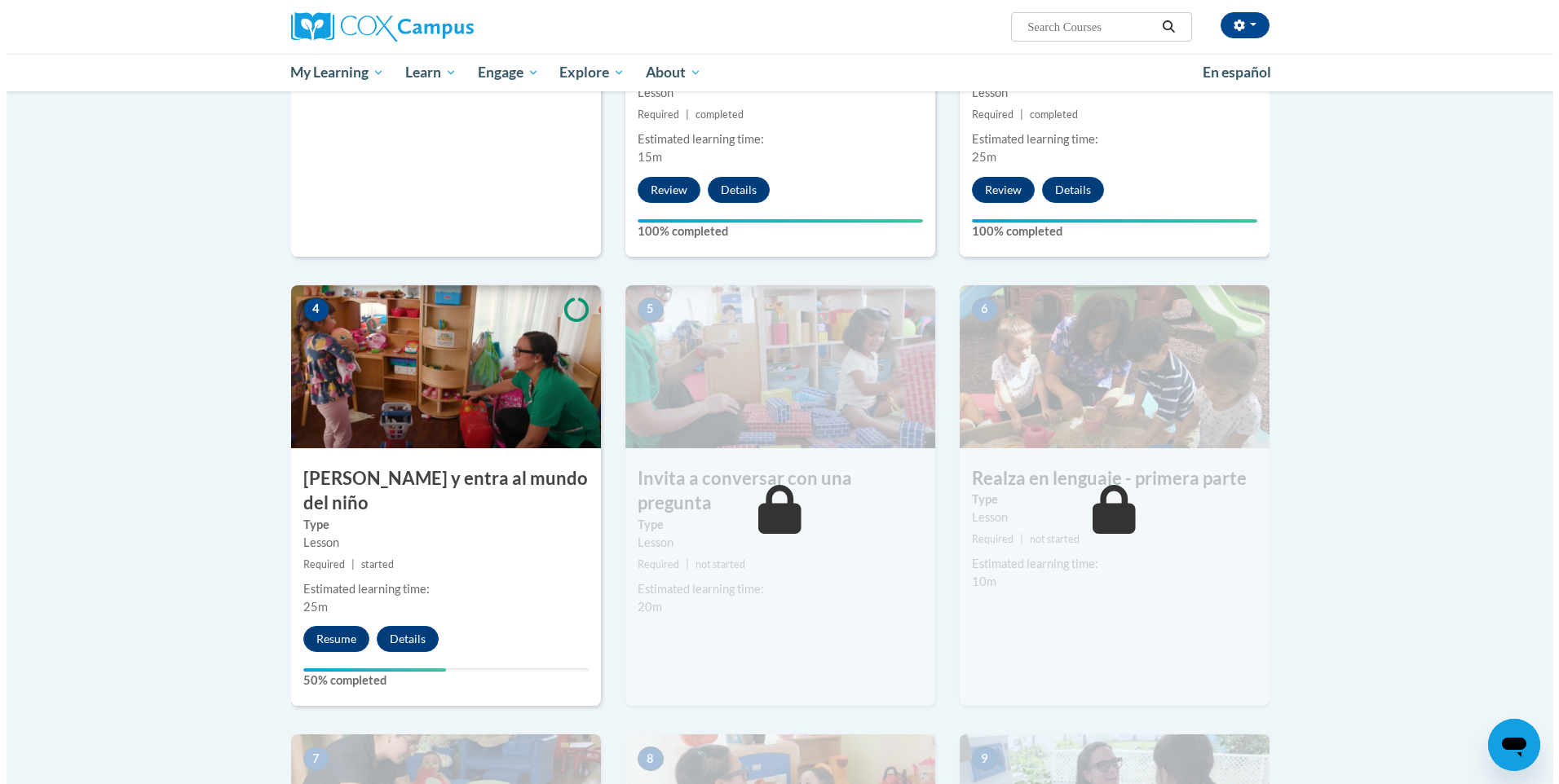
scroll to position [571, 0]
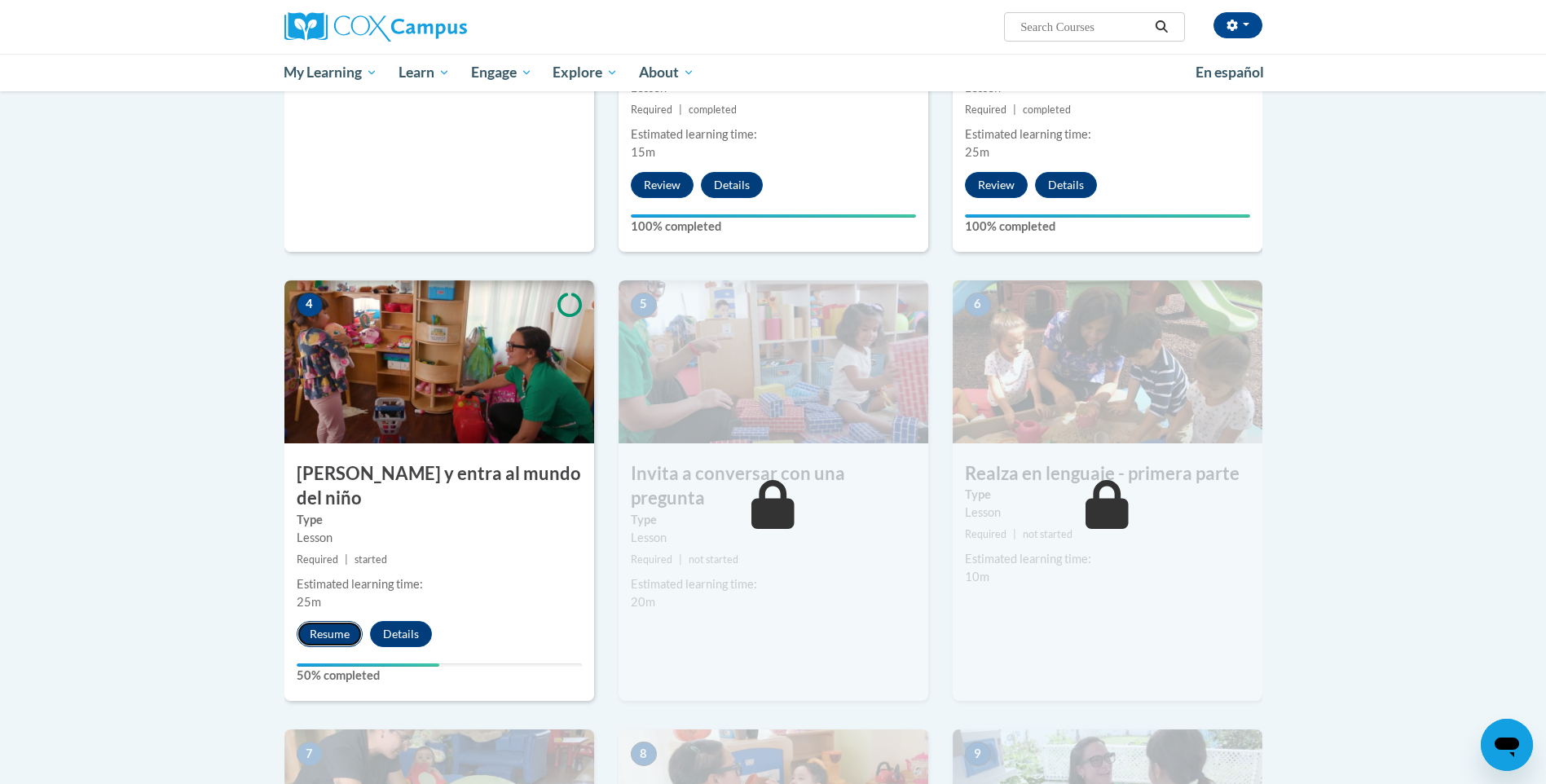
click at [311, 621] on button "Resume" at bounding box center [330, 634] width 66 height 26
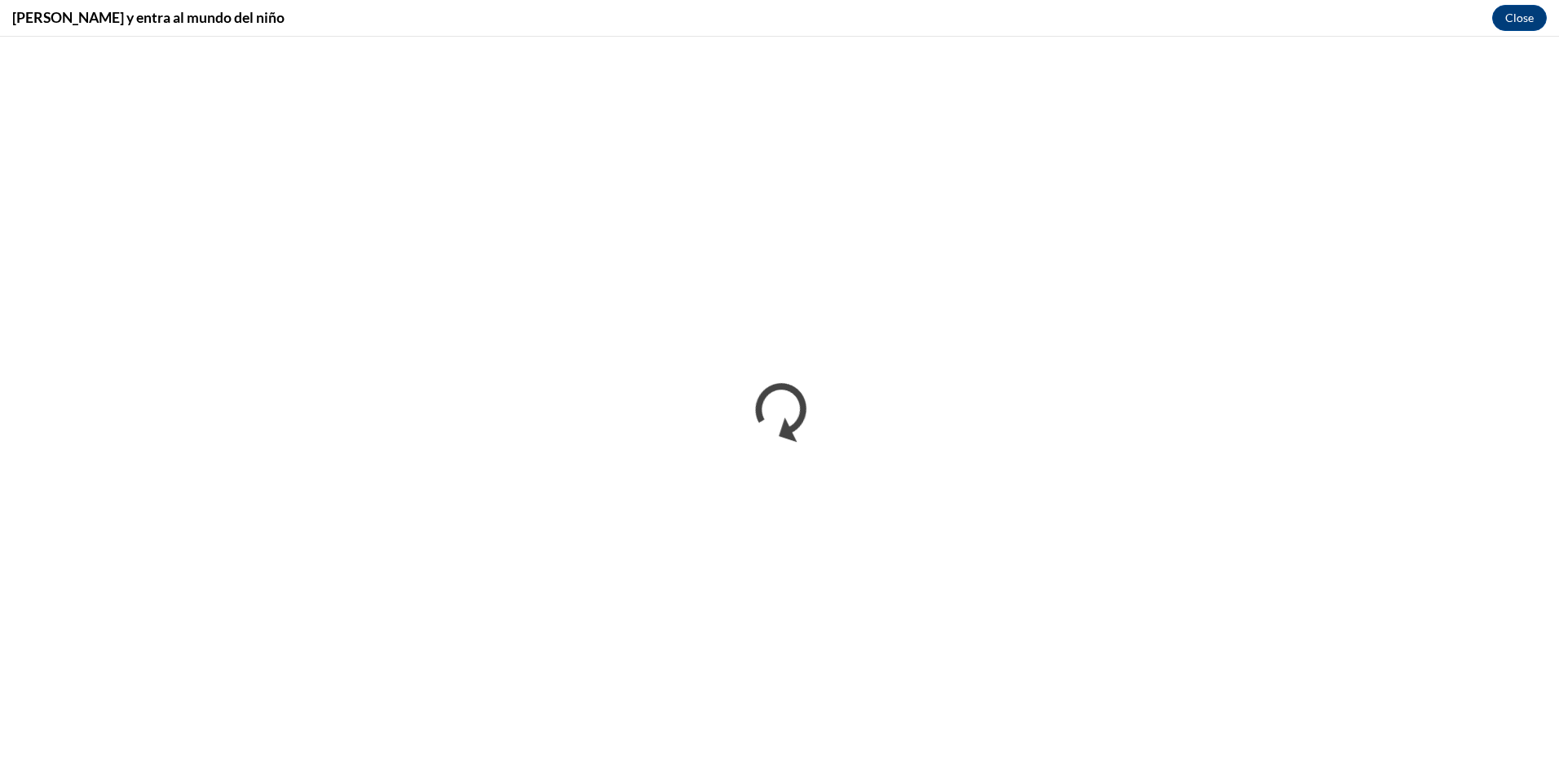
scroll to position [0, 0]
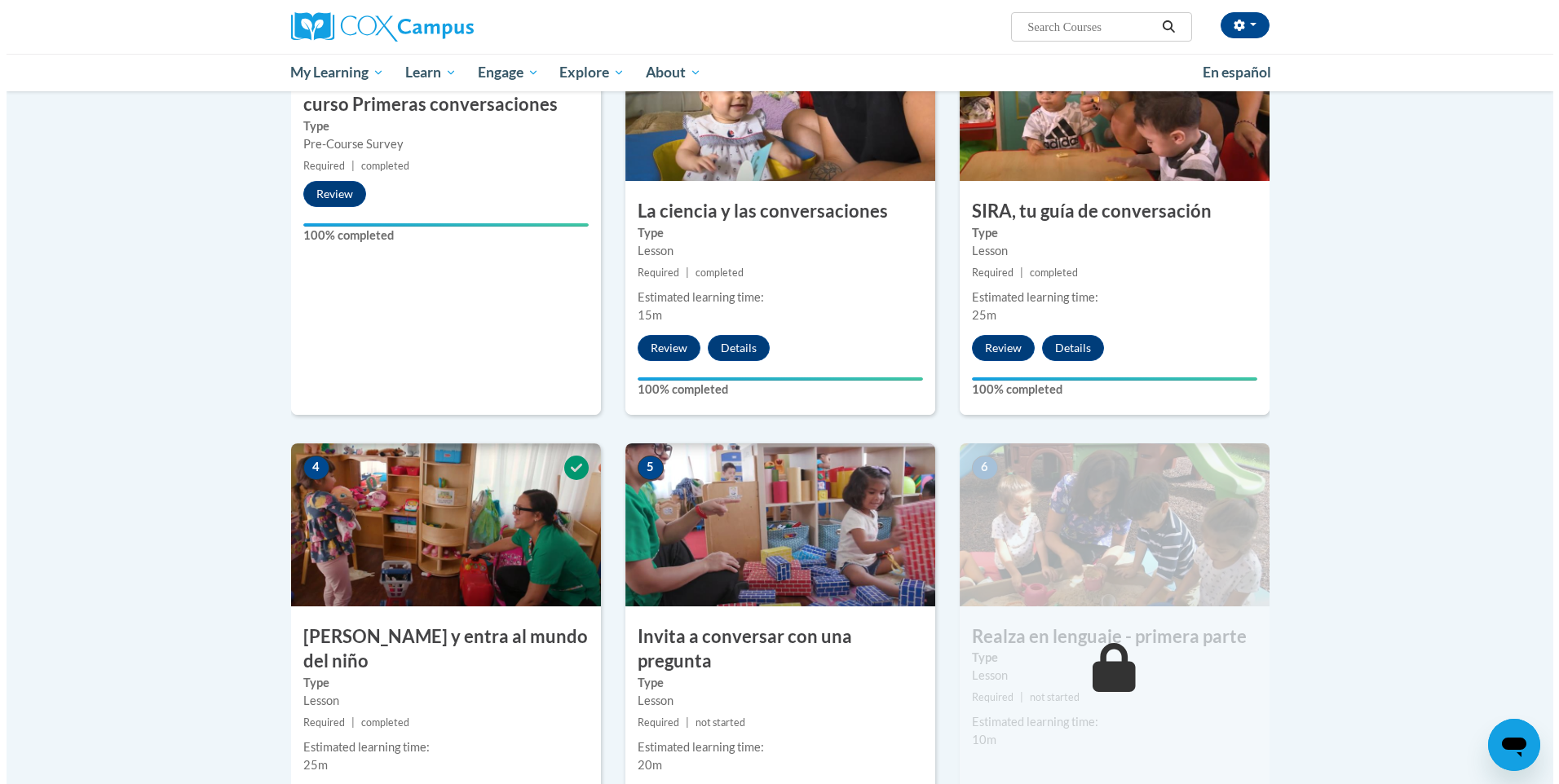
scroll to position [652, 0]
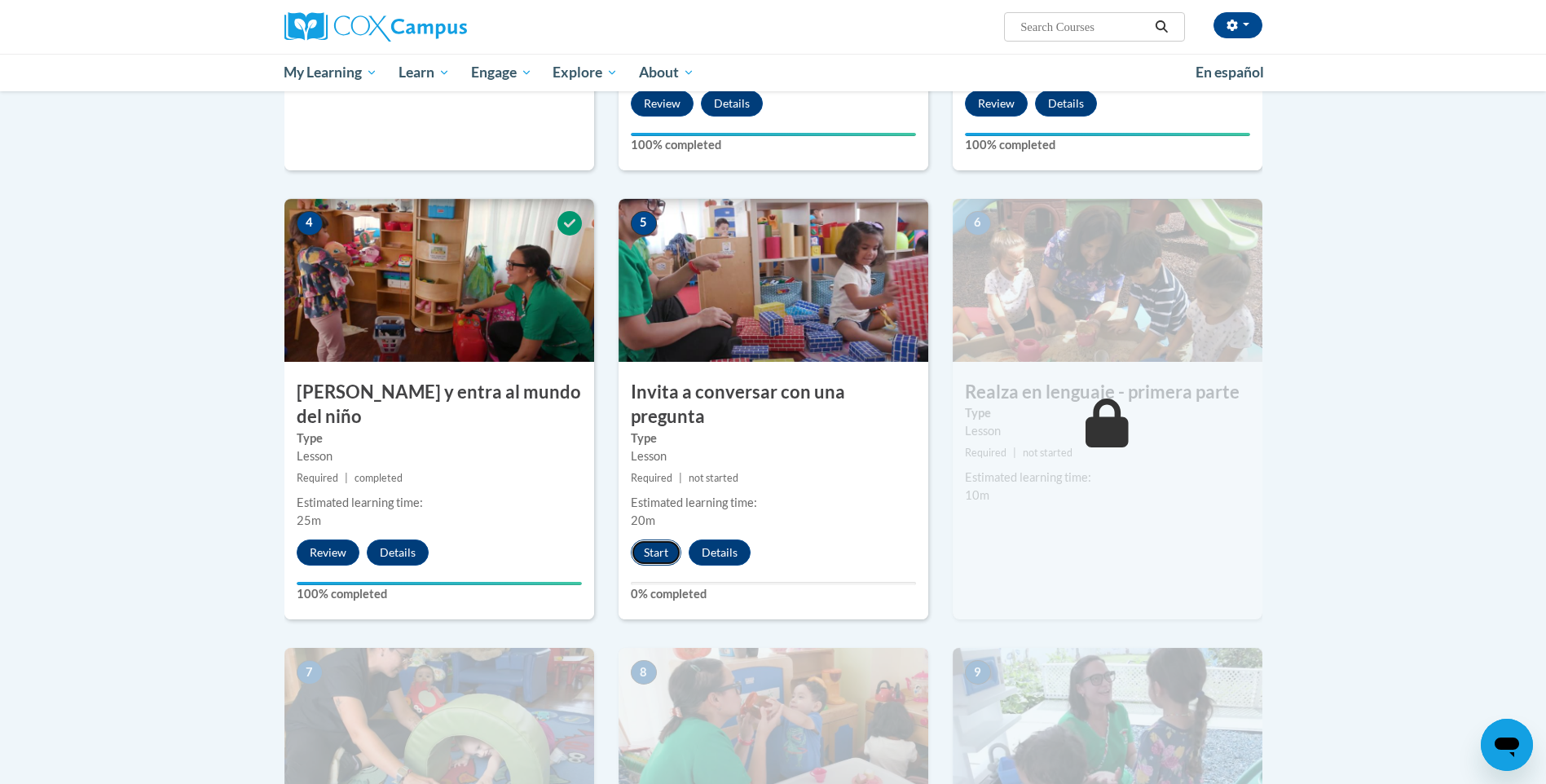
click at [645, 540] on button "Start" at bounding box center [656, 552] width 51 height 26
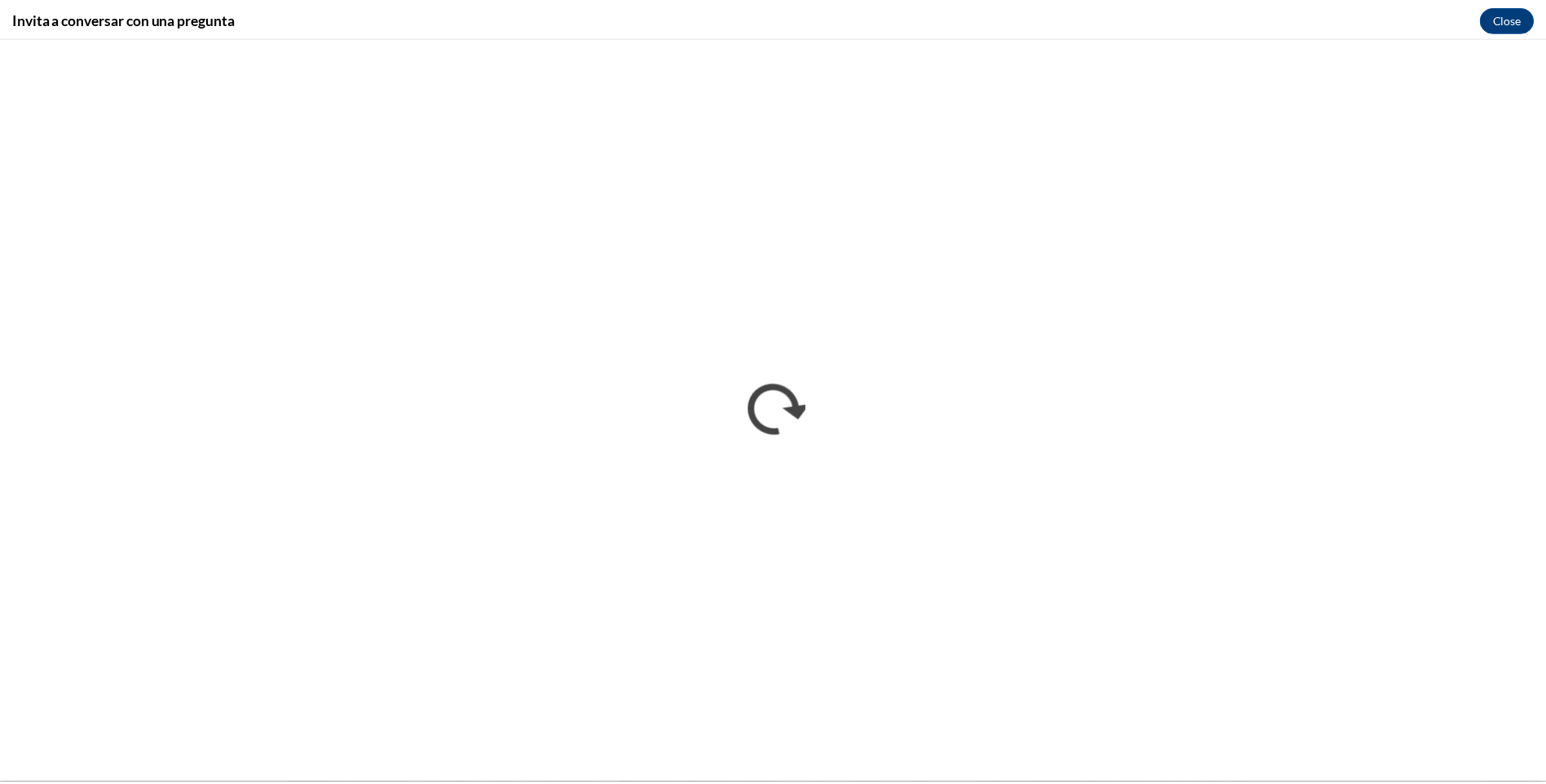
scroll to position [0, 0]
